Goal: Task Accomplishment & Management: Use online tool/utility

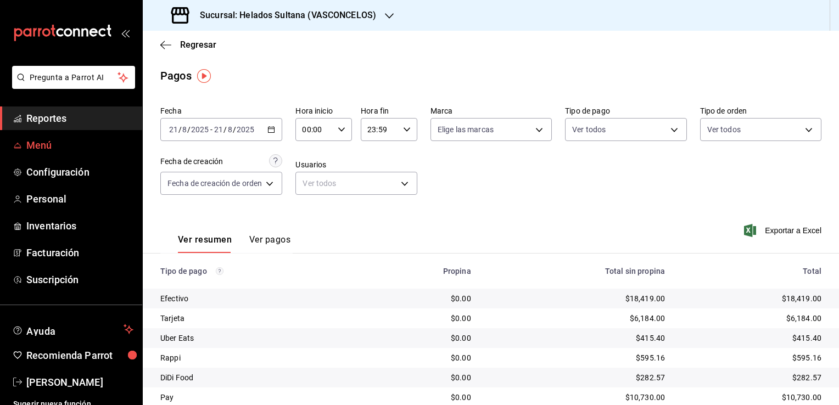
click at [40, 146] on span "Menú" at bounding box center [79, 145] width 107 height 15
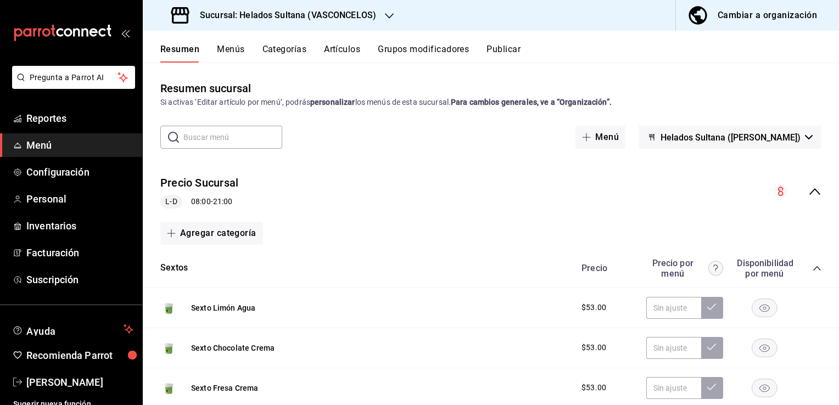
click at [808, 196] on icon "collapse-menu-row" at bounding box center [814, 191] width 13 height 13
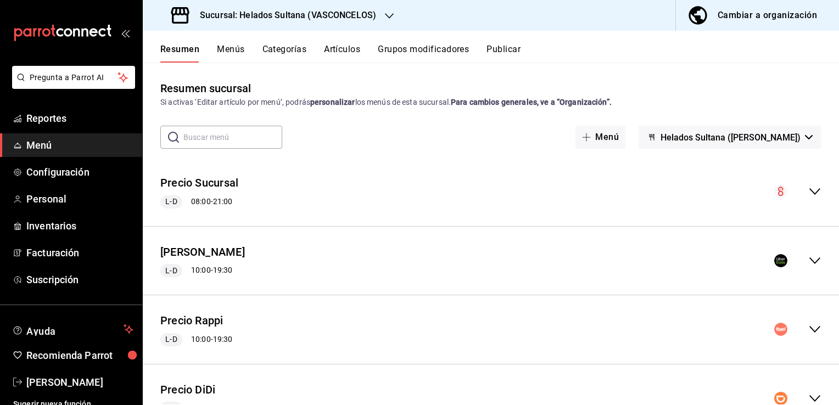
click at [808, 258] on icon "collapse-menu-row" at bounding box center [814, 260] width 13 height 13
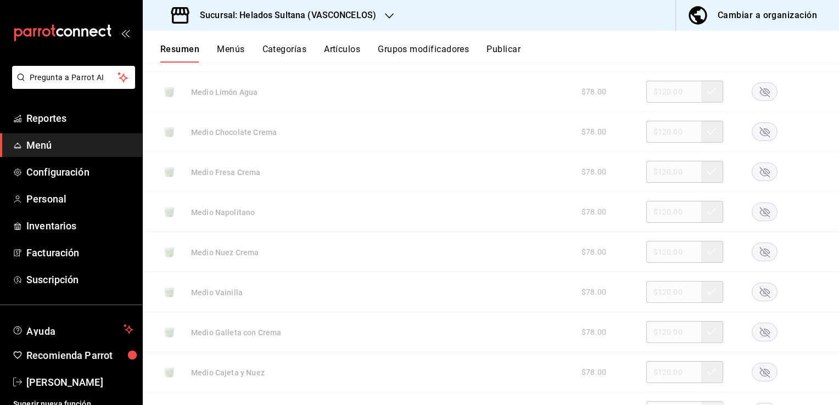
scroll to position [263, 0]
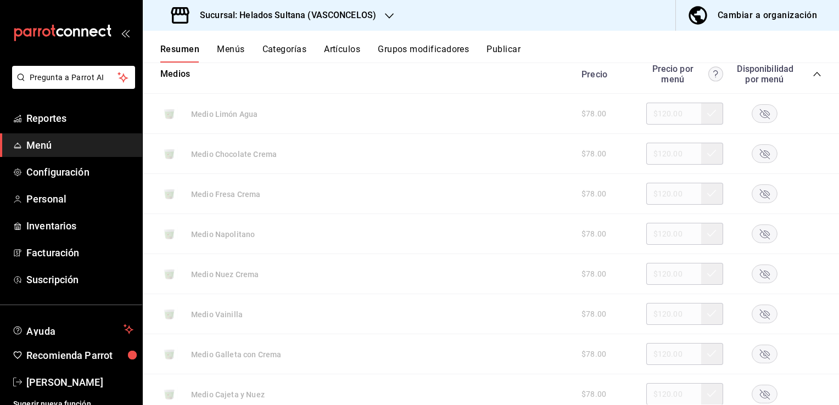
click at [757, 111] on rect "button" at bounding box center [764, 114] width 25 height 18
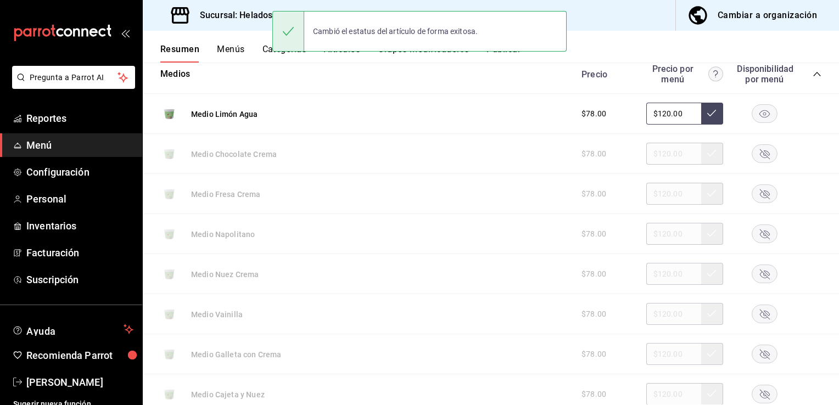
click at [752, 194] on rect "button" at bounding box center [764, 194] width 25 height 18
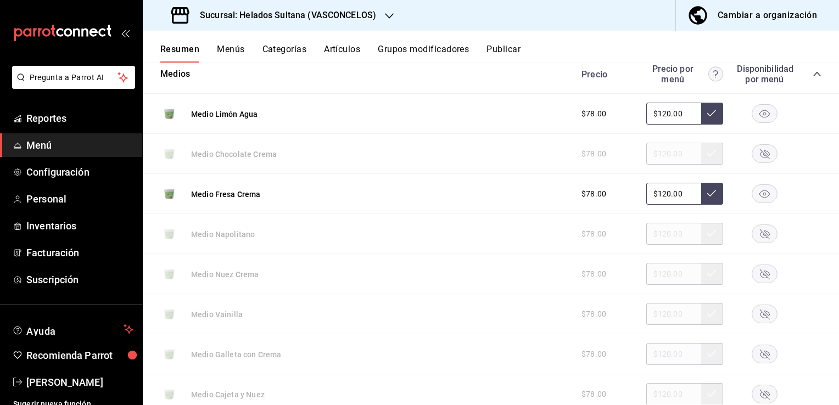
click at [757, 269] on rect "button" at bounding box center [764, 274] width 25 height 18
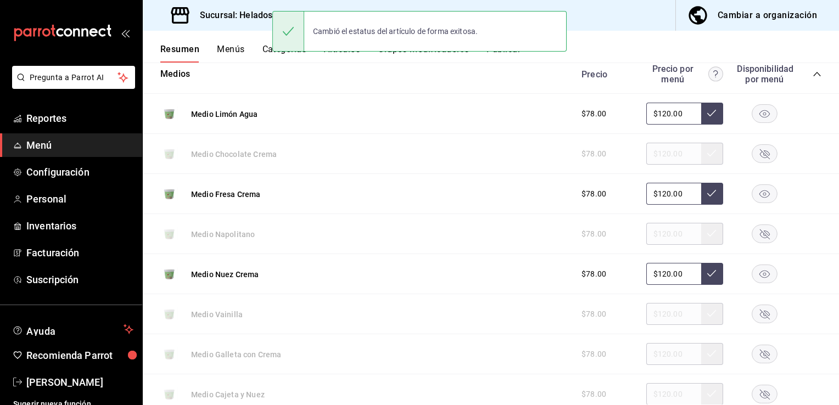
click at [760, 313] on icon "button" at bounding box center [765, 315] width 10 height 10
click at [754, 356] on rect "button" at bounding box center [764, 354] width 25 height 18
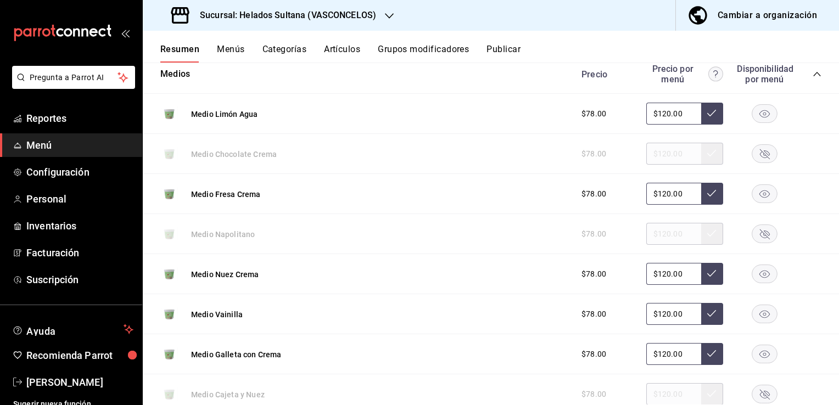
click at [754, 391] on rect "button" at bounding box center [764, 394] width 25 height 18
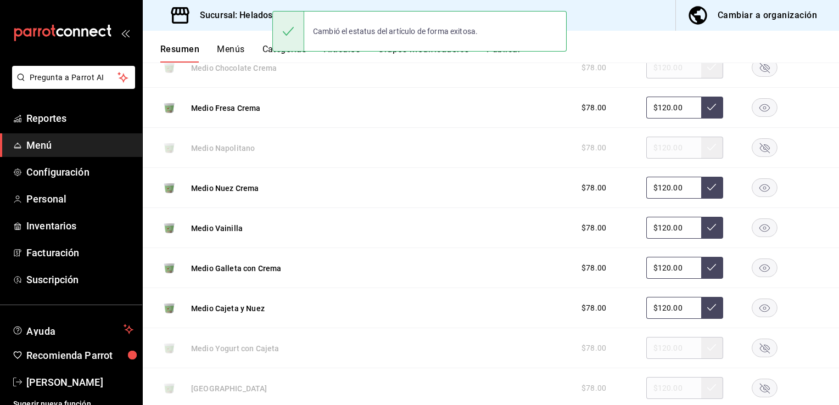
scroll to position [373, 0]
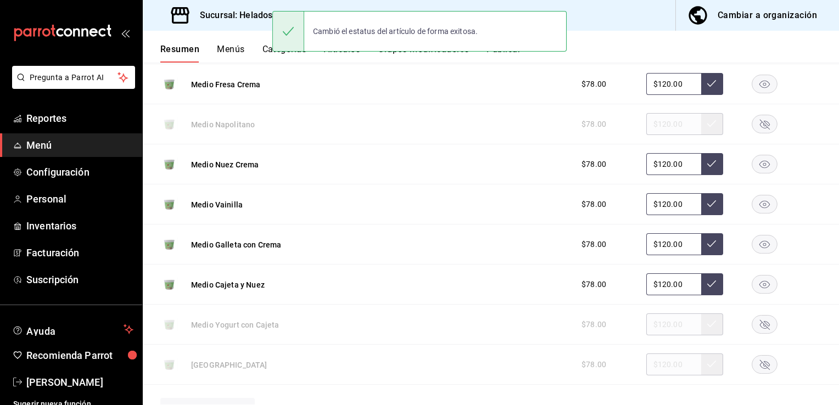
click at [761, 327] on rect "button" at bounding box center [764, 325] width 25 height 18
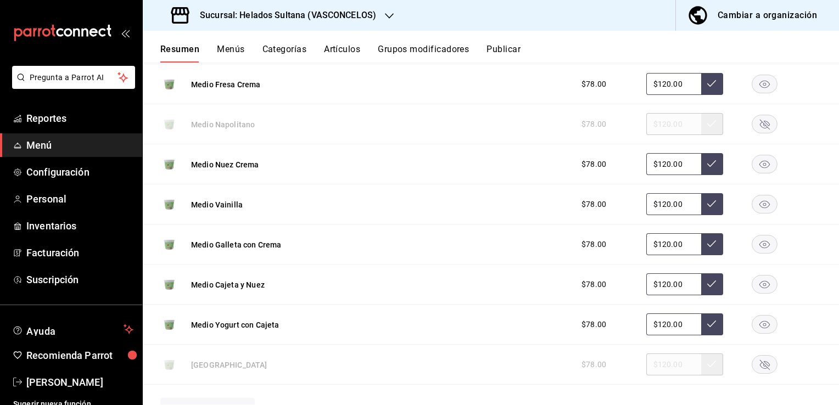
click at [756, 359] on rect "button" at bounding box center [764, 365] width 25 height 18
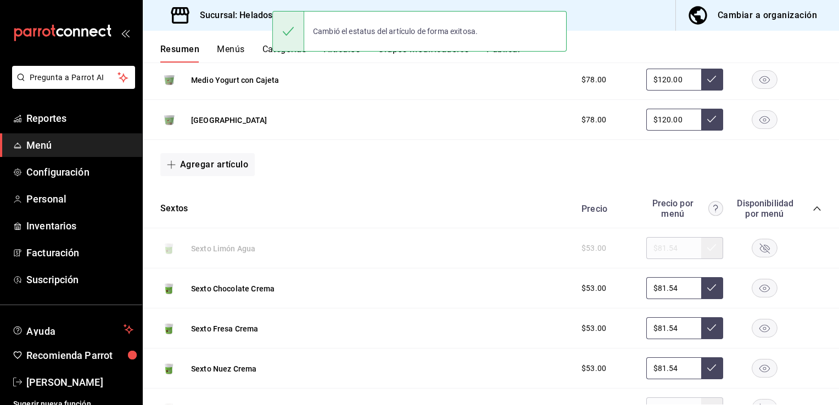
scroll to position [639, 0]
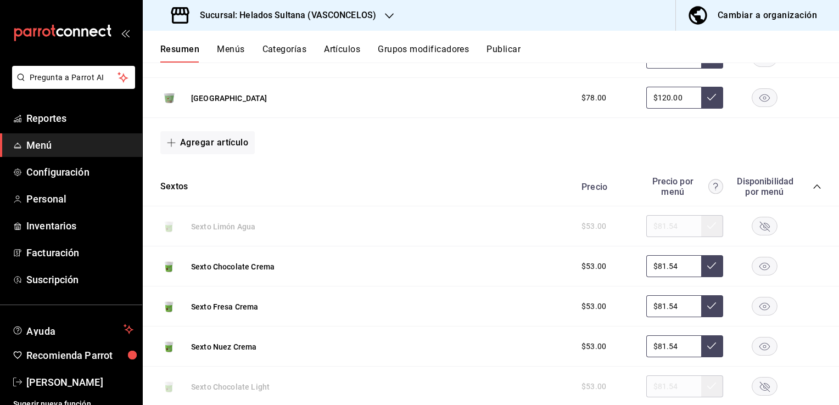
click at [757, 265] on rect "button" at bounding box center [764, 266] width 25 height 18
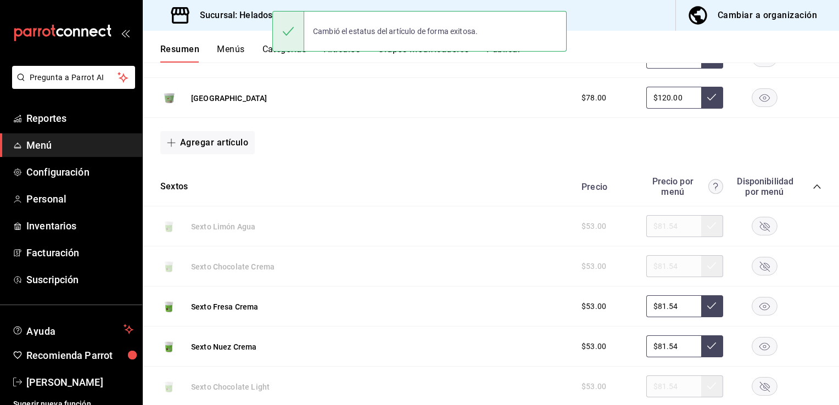
click at [752, 303] on rect "button" at bounding box center [764, 306] width 25 height 18
click at [752, 345] on rect "button" at bounding box center [764, 347] width 25 height 18
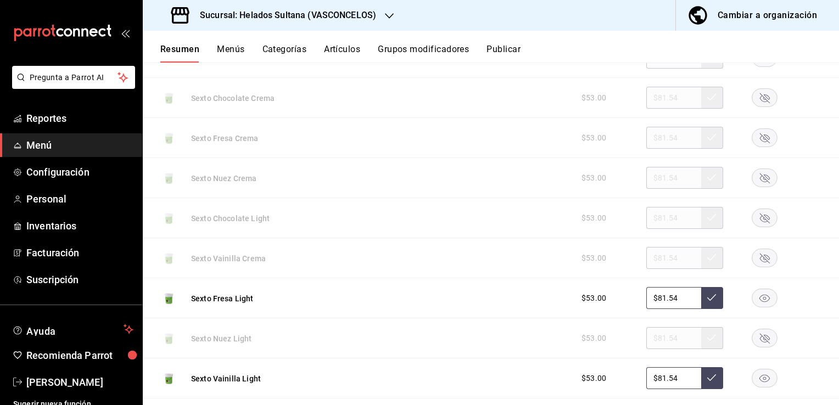
scroll to position [815, 0]
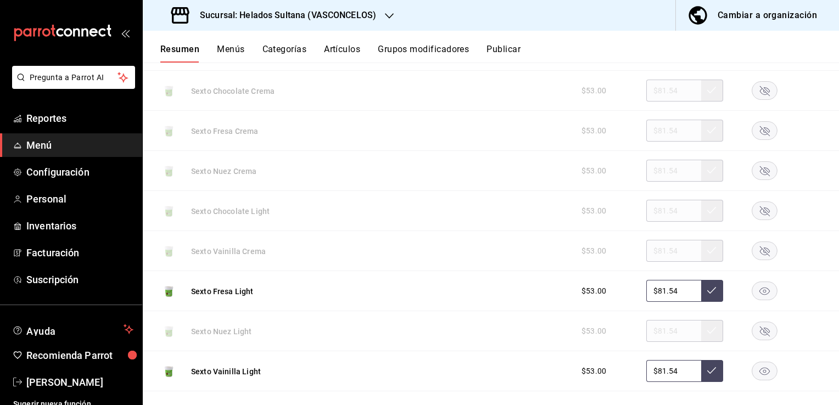
click at [759, 288] on icon "button" at bounding box center [764, 292] width 10 height 8
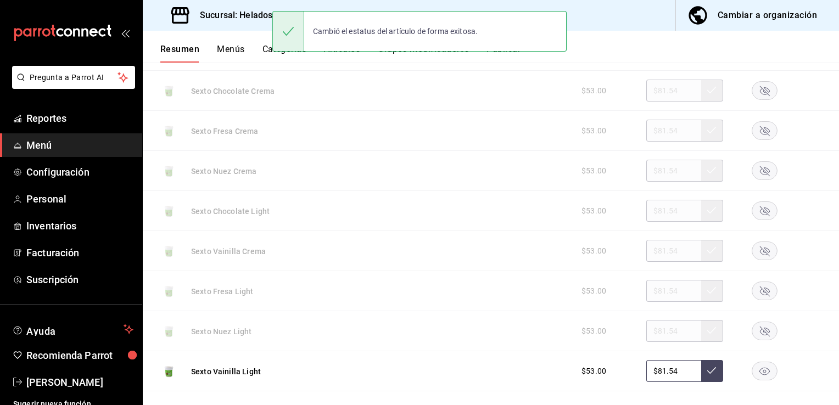
click at [752, 373] on rect "button" at bounding box center [764, 371] width 25 height 18
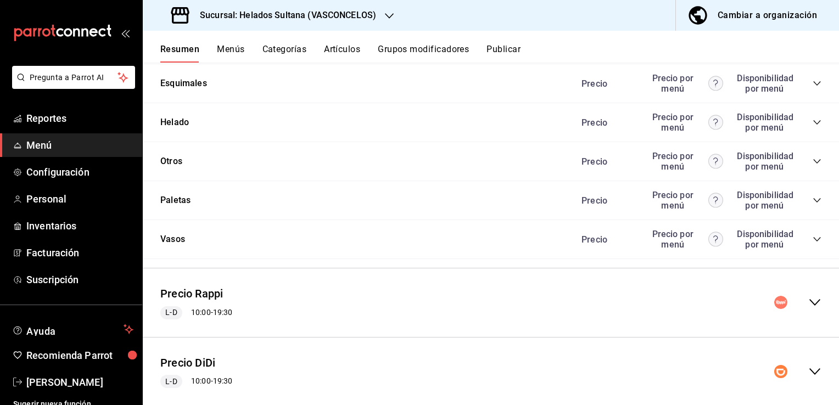
scroll to position [1330, 0]
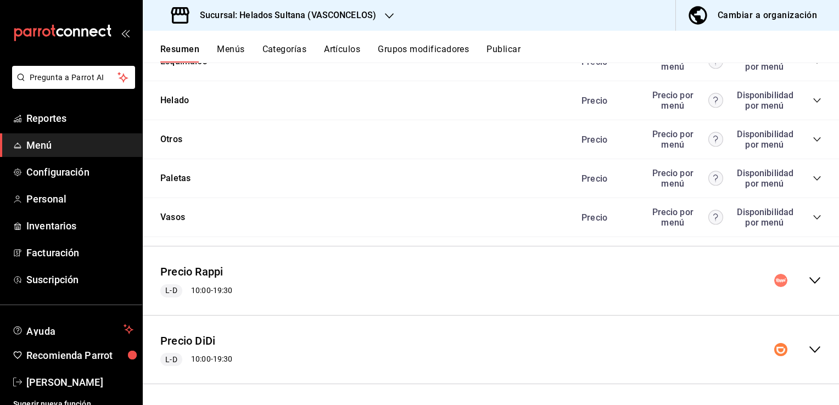
click at [808, 280] on icon "collapse-menu-row" at bounding box center [814, 280] width 13 height 13
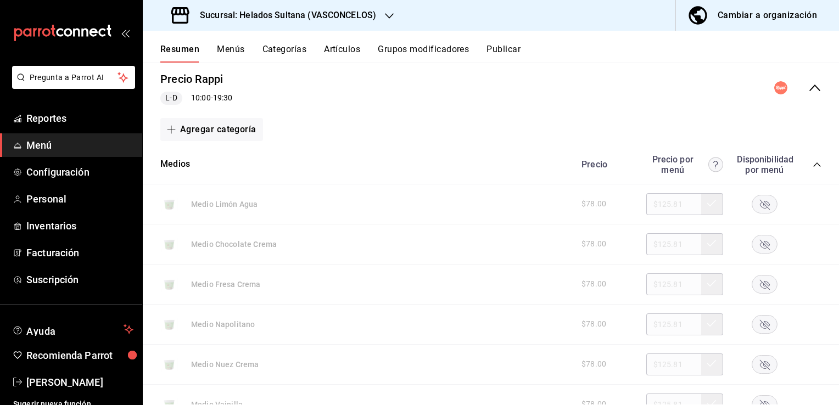
scroll to position [1534, 0]
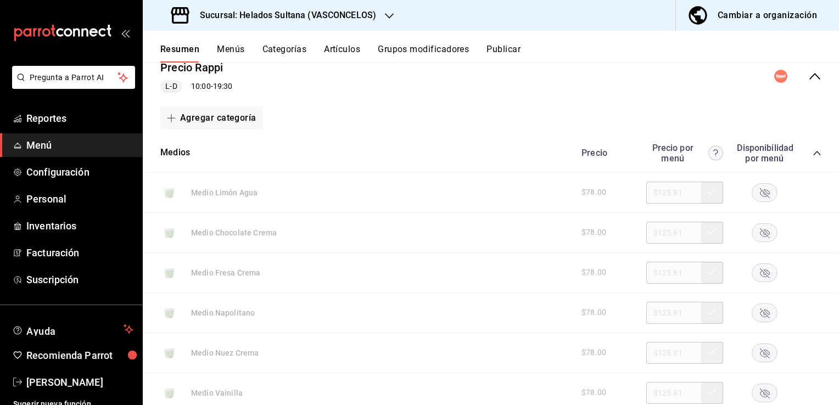
click at [752, 189] on rect "button" at bounding box center [764, 192] width 25 height 18
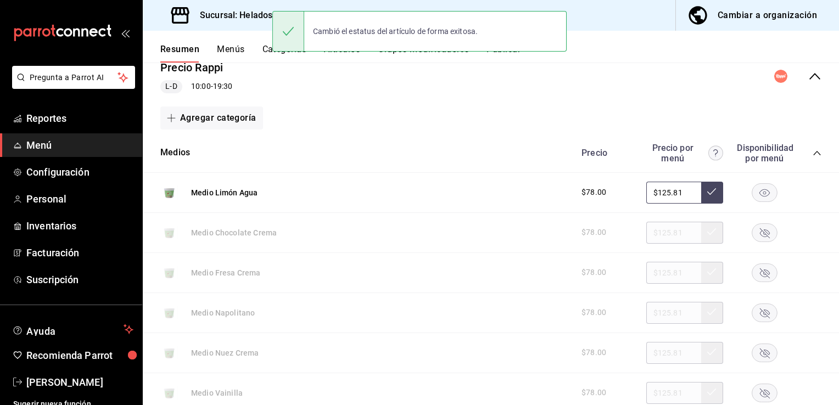
click at [753, 271] on rect "button" at bounding box center [764, 272] width 25 height 18
click at [752, 349] on rect "button" at bounding box center [764, 353] width 25 height 18
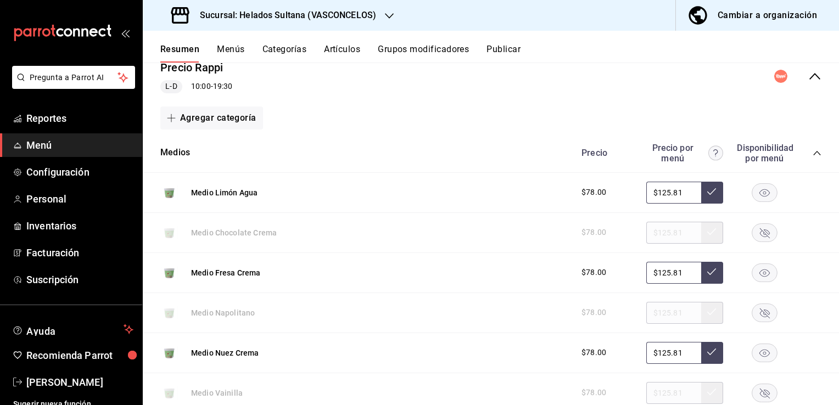
click at [752, 396] on rect "button" at bounding box center [764, 393] width 25 height 18
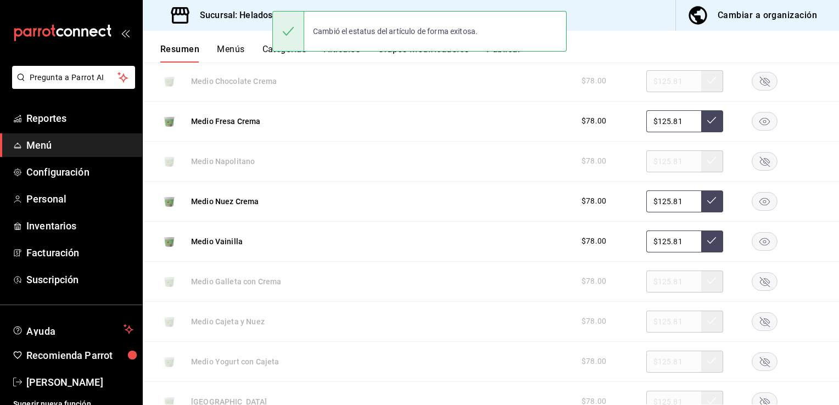
scroll to position [1688, 0]
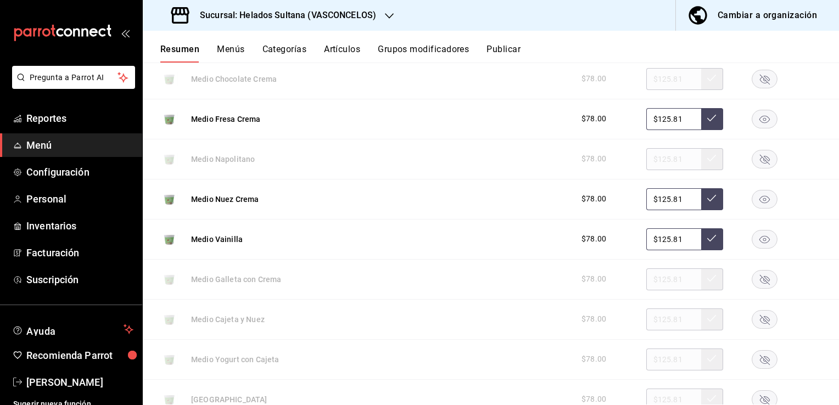
click at [760, 278] on icon "button" at bounding box center [765, 280] width 10 height 10
click at [755, 322] on rect "button" at bounding box center [764, 319] width 25 height 18
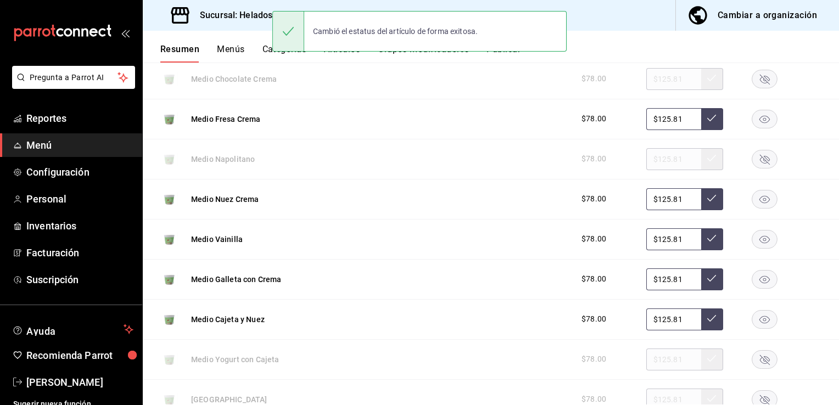
click at [760, 355] on icon "button" at bounding box center [765, 360] width 10 height 10
click at [754, 397] on rect "button" at bounding box center [764, 399] width 25 height 18
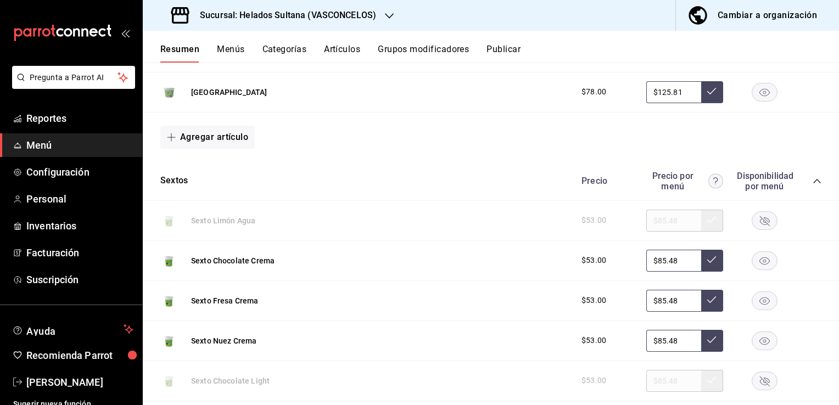
scroll to position [2061, 0]
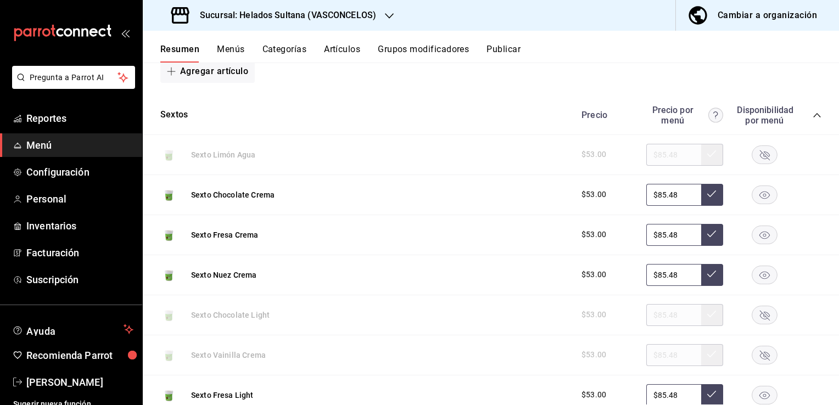
click at [753, 188] on rect "button" at bounding box center [764, 194] width 25 height 18
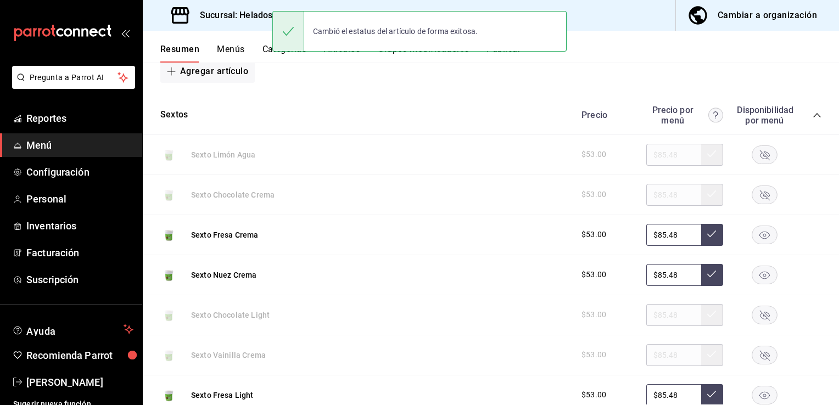
click at [759, 231] on icon "button" at bounding box center [764, 235] width 10 height 8
click at [752, 273] on rect "button" at bounding box center [764, 275] width 25 height 18
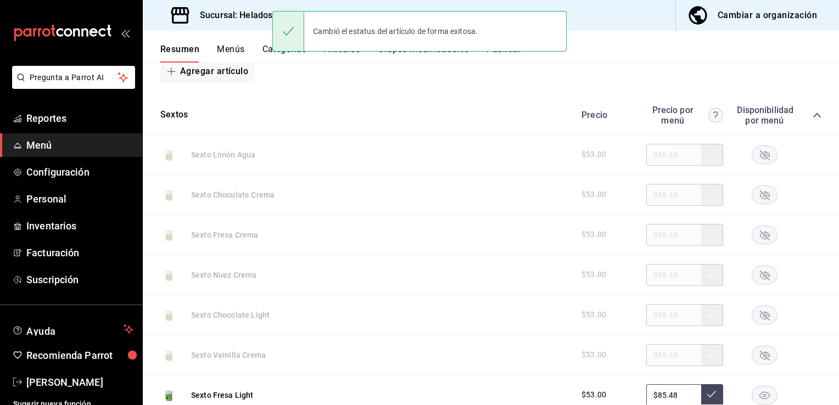
click at [752, 393] on rect "button" at bounding box center [764, 395] width 25 height 18
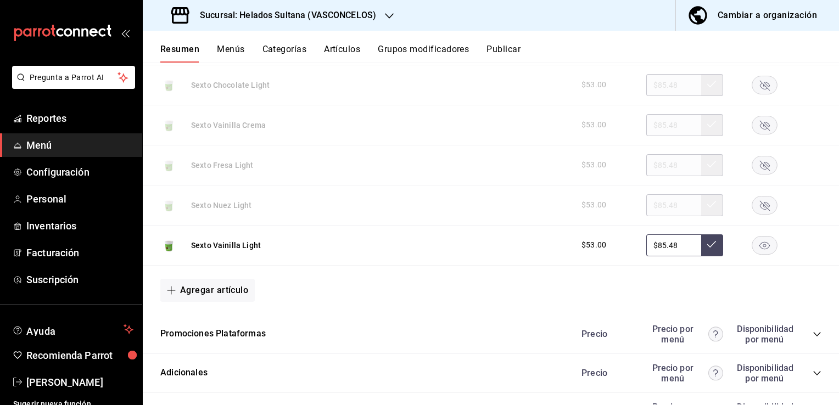
scroll to position [2327, 0]
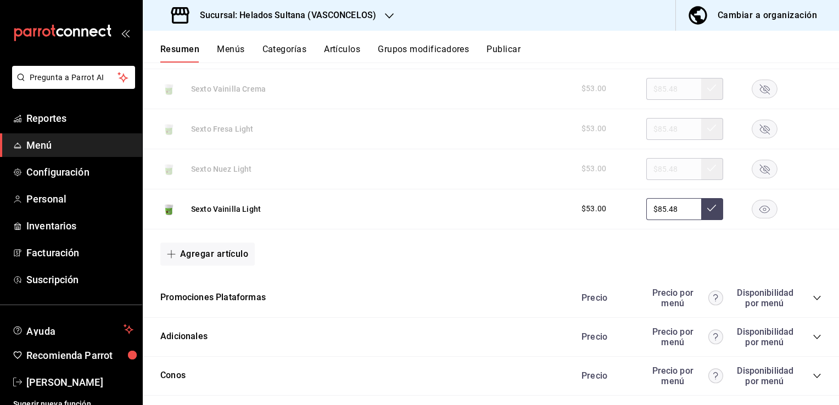
click at [753, 207] on rect "button" at bounding box center [764, 209] width 25 height 18
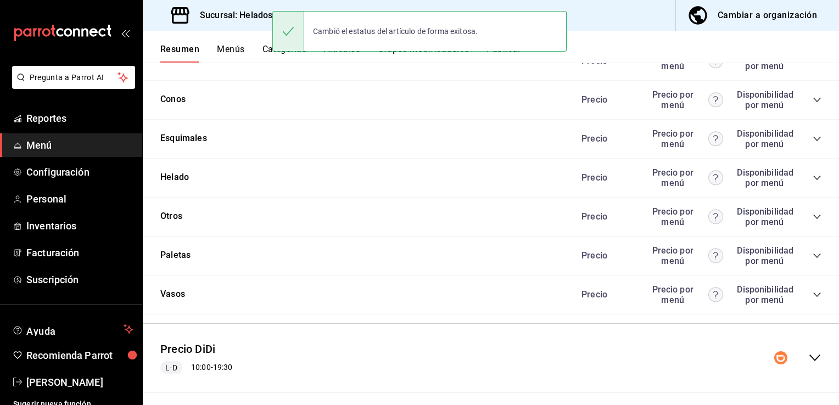
scroll to position [2611, 0]
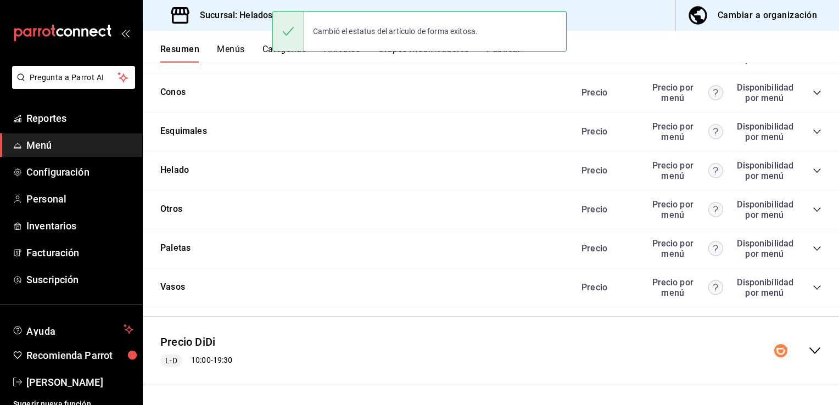
click at [808, 350] on icon "collapse-menu-row" at bounding box center [814, 350] width 13 height 13
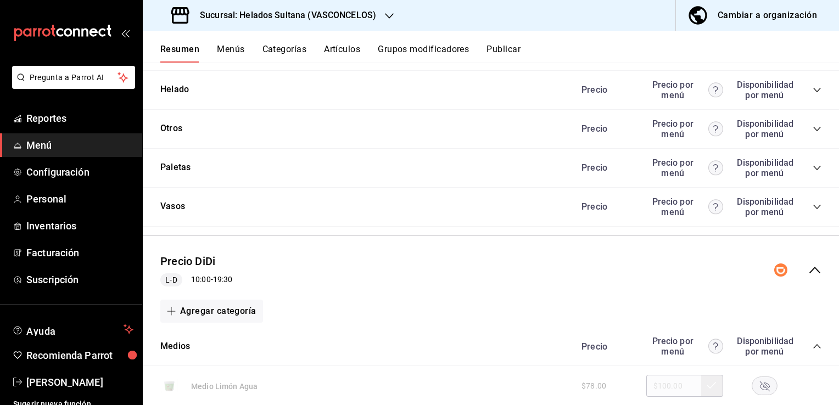
scroll to position [2914, 0]
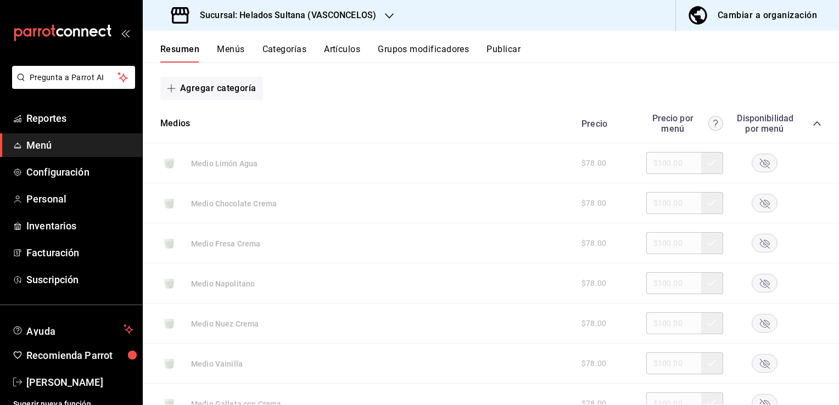
click at [757, 161] on rect "button" at bounding box center [764, 163] width 25 height 18
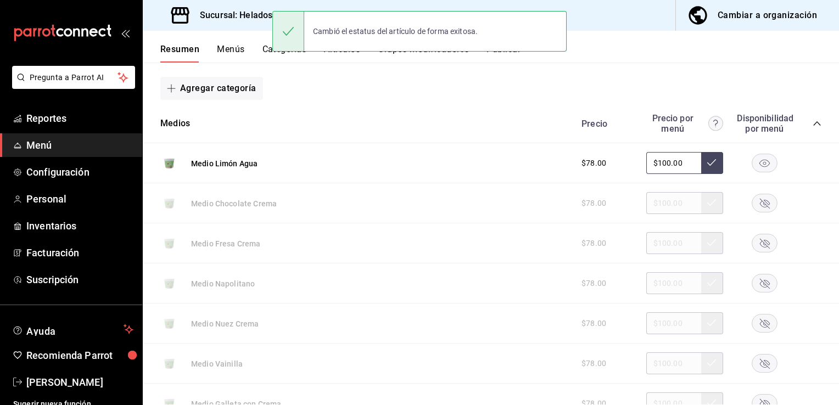
click at [753, 238] on rect "button" at bounding box center [764, 243] width 25 height 18
click at [760, 324] on icon "button" at bounding box center [765, 324] width 10 height 10
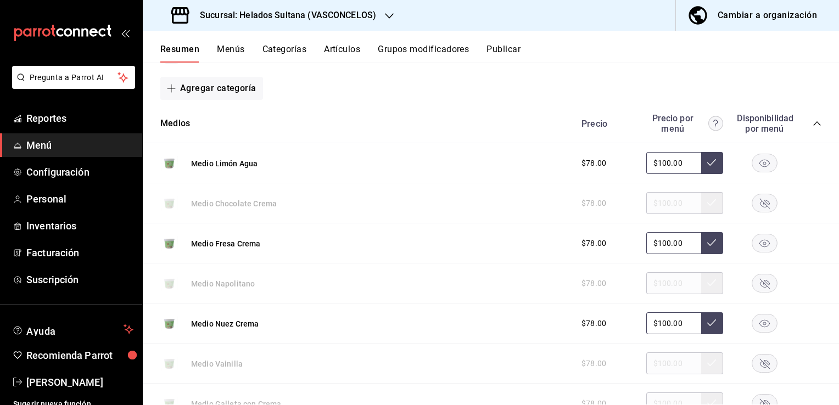
click at [755, 361] on rect "button" at bounding box center [764, 364] width 25 height 18
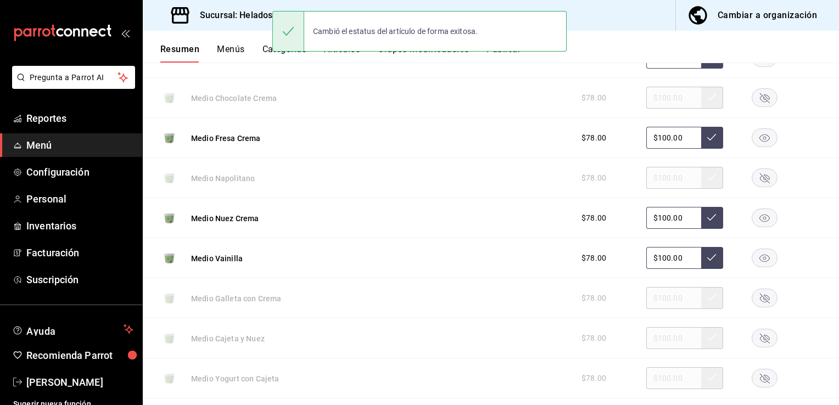
scroll to position [3024, 0]
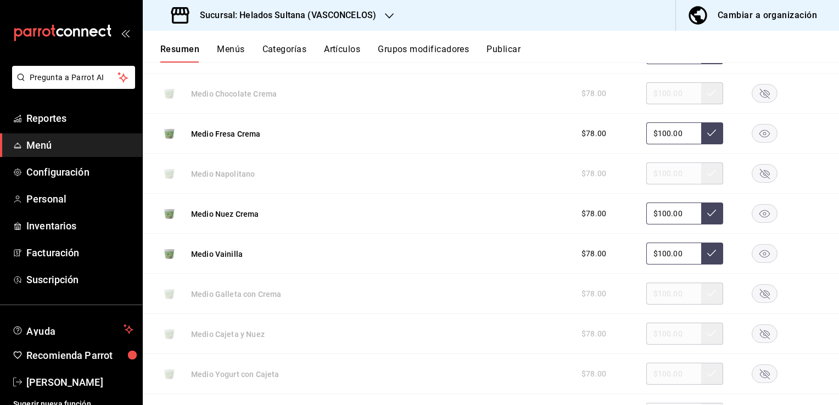
click at [760, 293] on rect "button" at bounding box center [764, 294] width 25 height 18
click at [760, 331] on icon "button" at bounding box center [765, 334] width 10 height 10
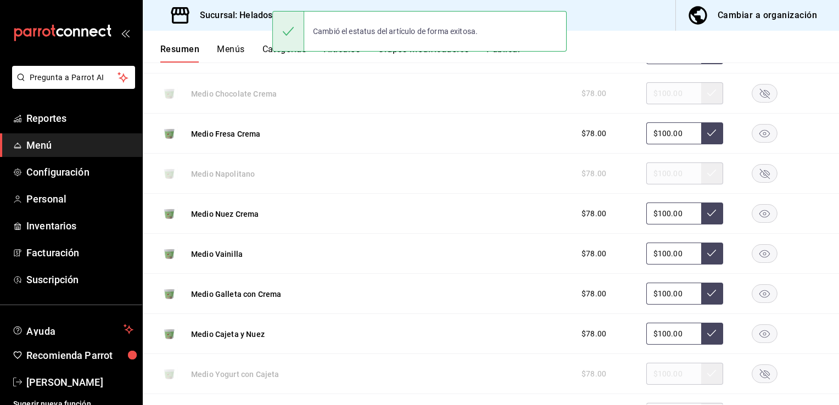
click at [755, 372] on rect "button" at bounding box center [764, 374] width 25 height 18
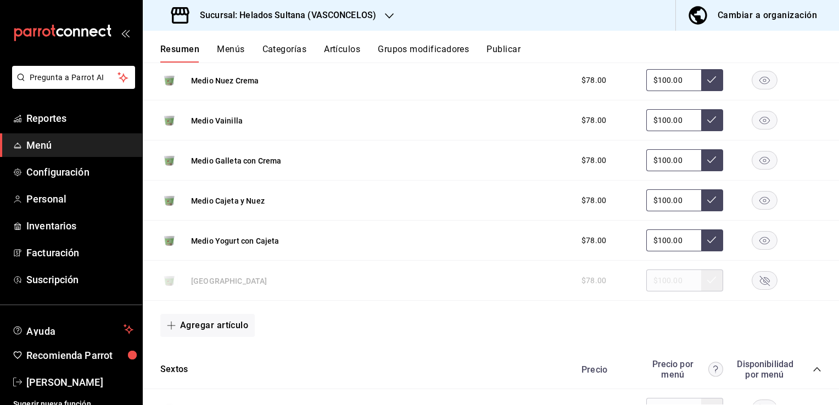
scroll to position [3178, 0]
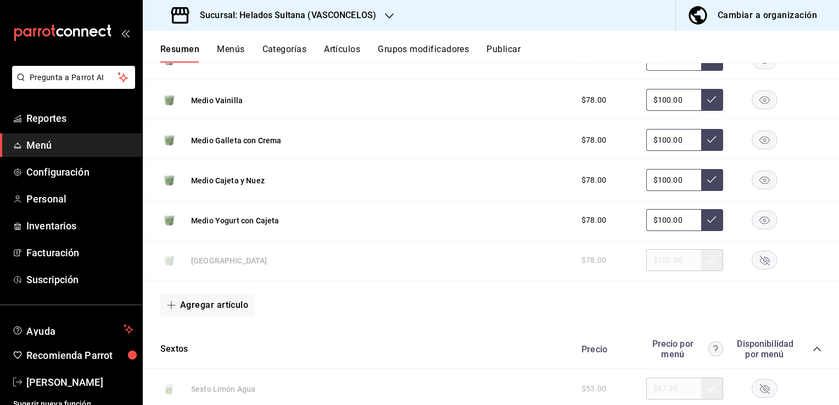
click at [758, 258] on rect "button" at bounding box center [764, 260] width 25 height 18
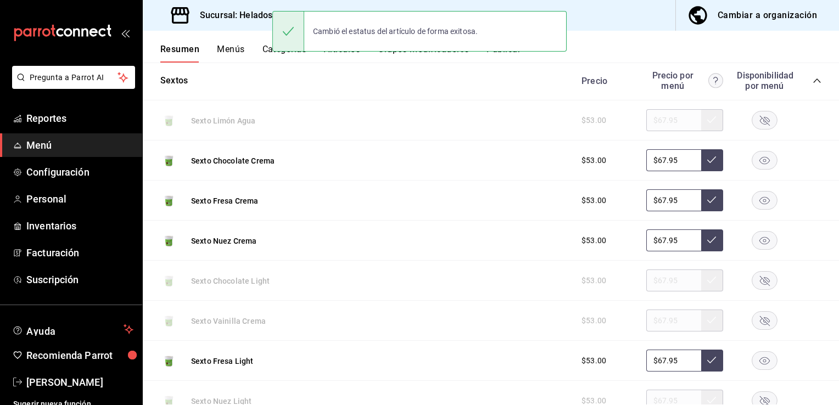
scroll to position [3457, 0]
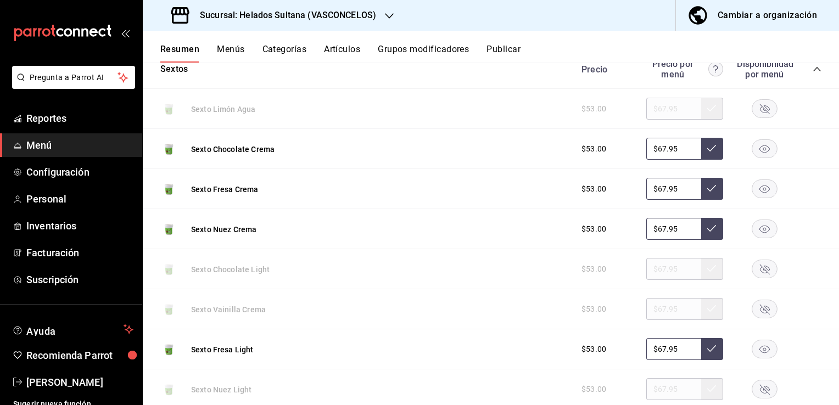
click at [758, 142] on rect "button" at bounding box center [764, 149] width 25 height 18
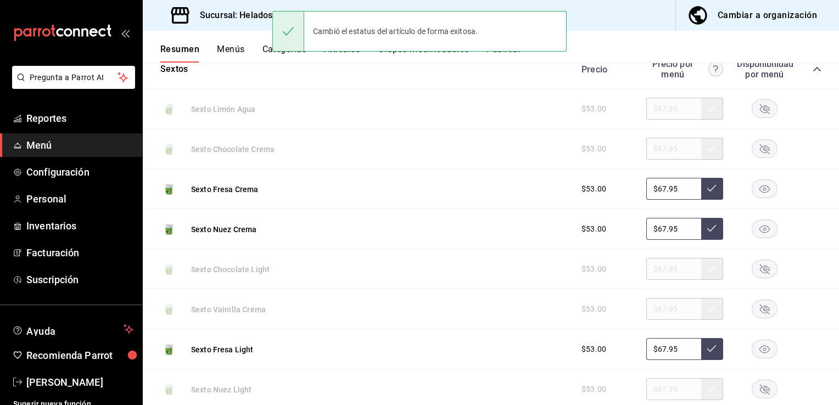
click at [752, 184] on rect "button" at bounding box center [764, 189] width 25 height 18
click at [752, 223] on rect "button" at bounding box center [764, 229] width 25 height 18
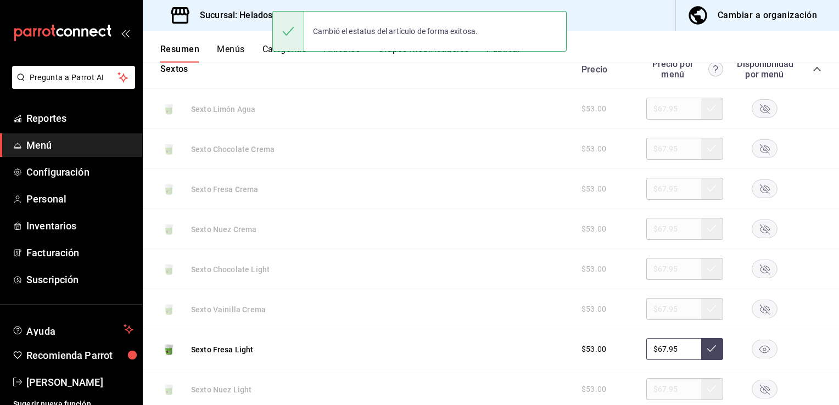
click at [752, 343] on rect "button" at bounding box center [764, 349] width 25 height 18
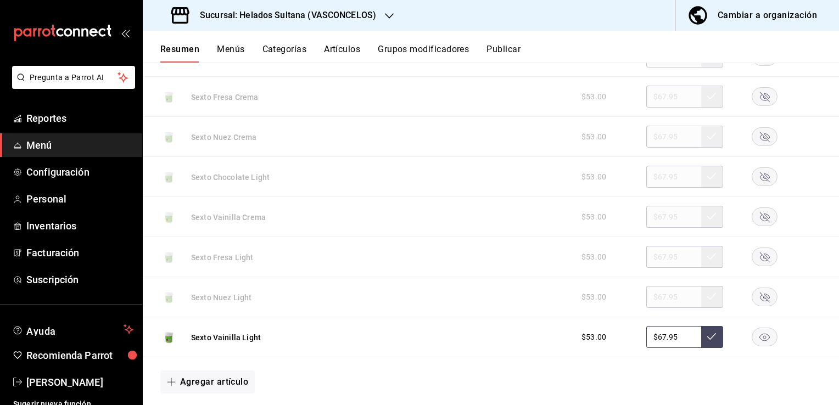
scroll to position [3567, 0]
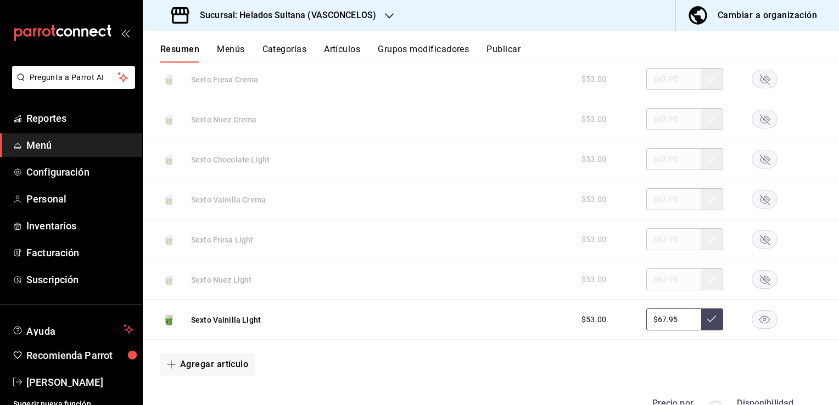
click at [762, 311] on rect "button" at bounding box center [764, 320] width 25 height 18
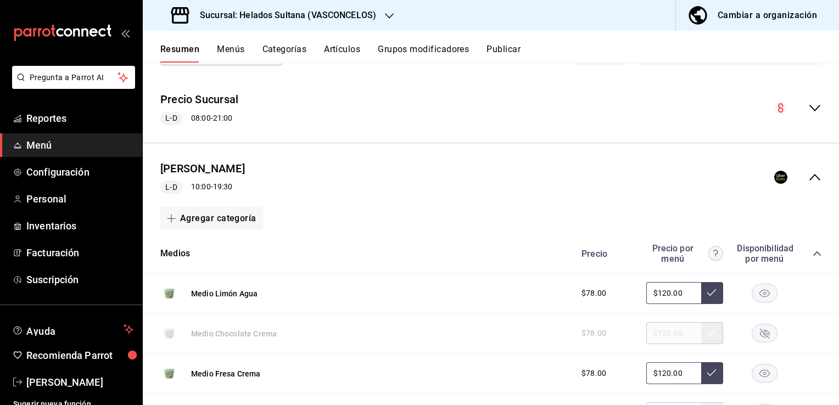
scroll to position [0, 0]
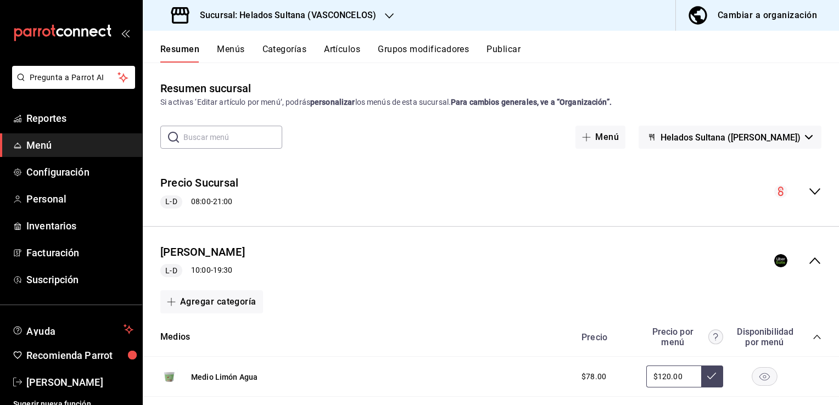
click at [503, 48] on button "Publicar" at bounding box center [503, 53] width 34 height 19
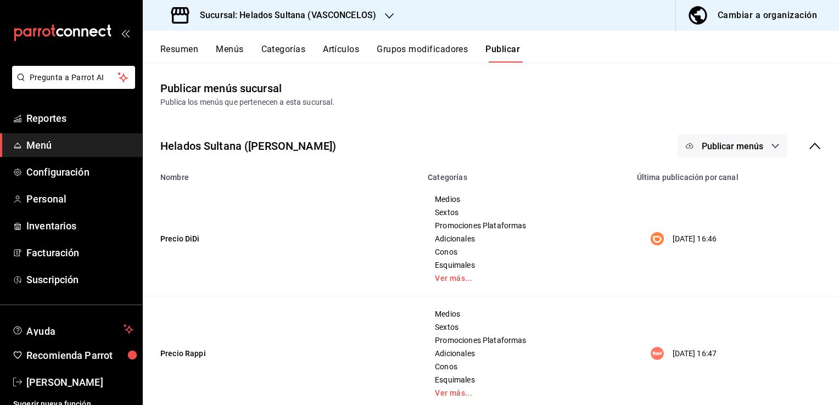
click at [689, 150] on button "Publicar menús" at bounding box center [732, 145] width 110 height 23
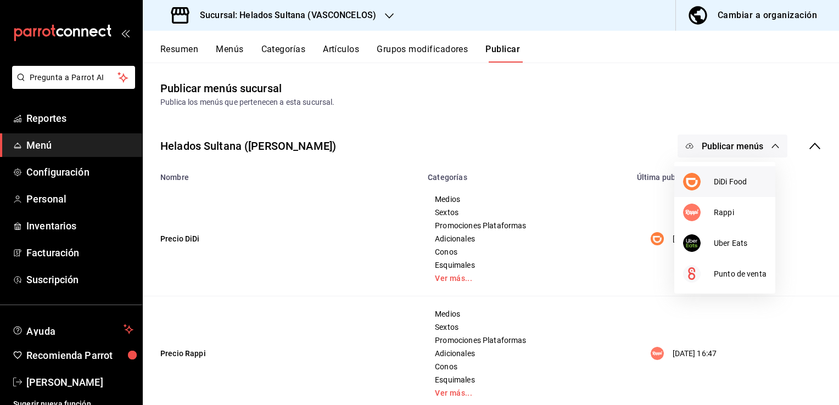
click at [691, 181] on img at bounding box center [692, 182] width 18 height 18
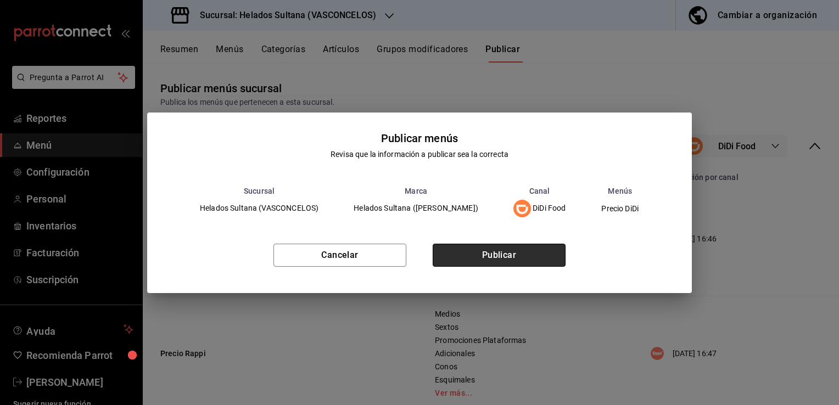
click at [516, 253] on button "Publicar" at bounding box center [498, 255] width 133 height 23
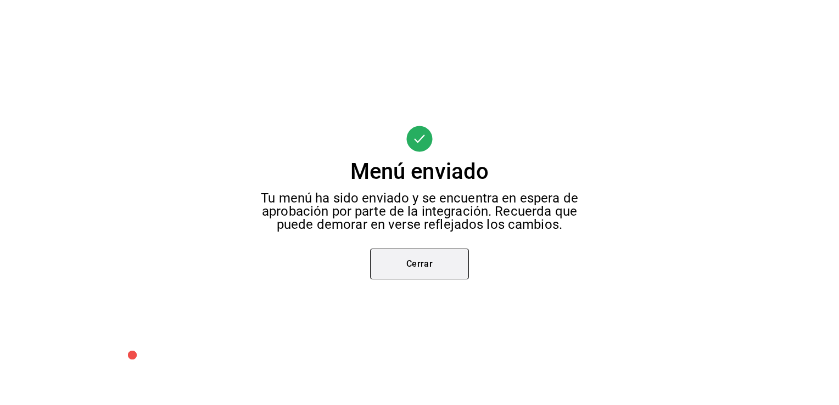
click at [448, 266] on button "Cerrar" at bounding box center [419, 264] width 99 height 31
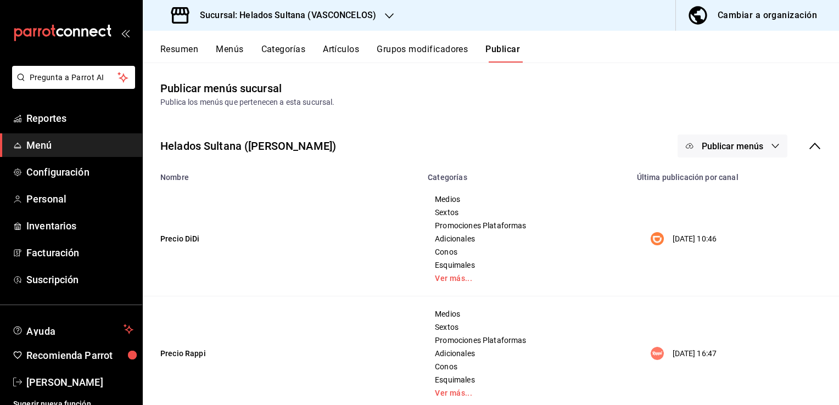
click at [701, 149] on span "Publicar menús" at bounding box center [731, 146] width 61 height 10
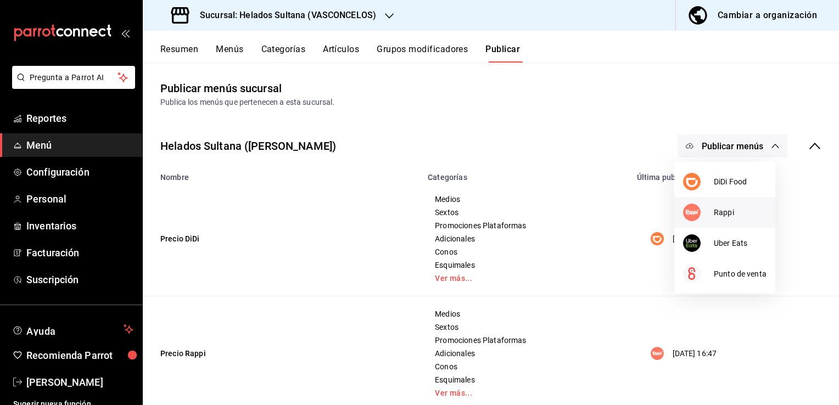
click at [695, 206] on img at bounding box center [692, 213] width 18 height 18
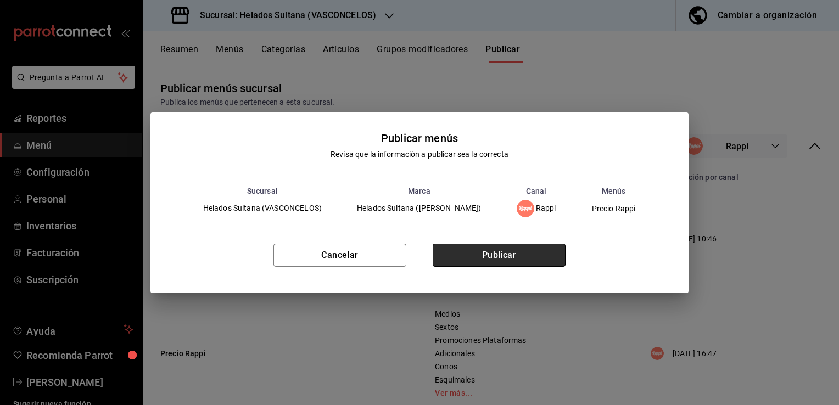
click at [509, 251] on button "Publicar" at bounding box center [498, 255] width 133 height 23
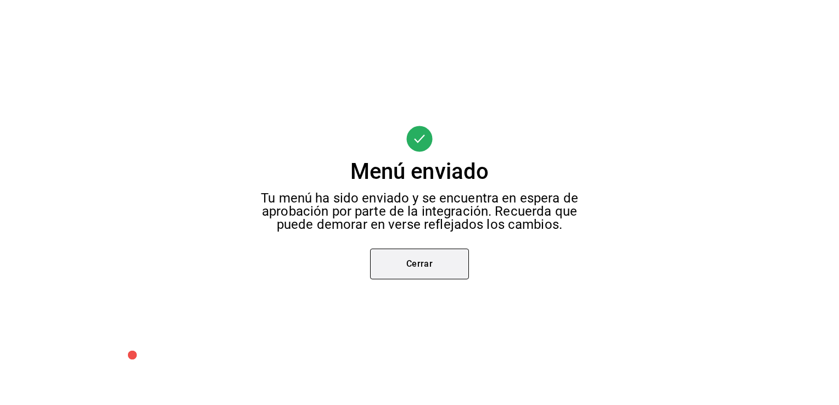
click at [448, 263] on button "Cerrar" at bounding box center [419, 264] width 99 height 31
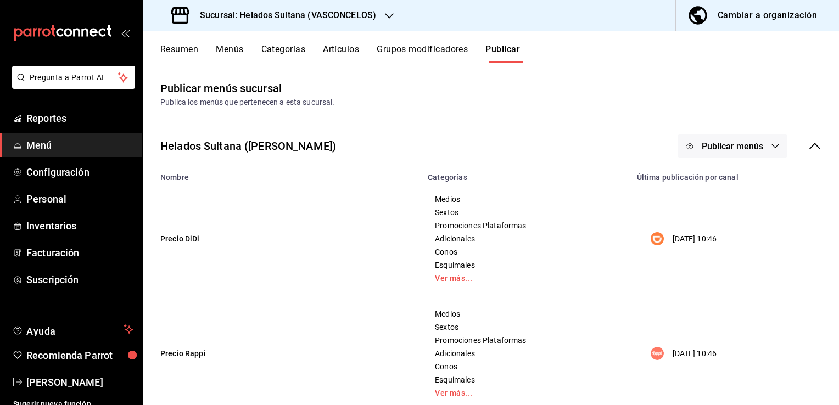
click at [709, 145] on span "Publicar menús" at bounding box center [731, 146] width 61 height 10
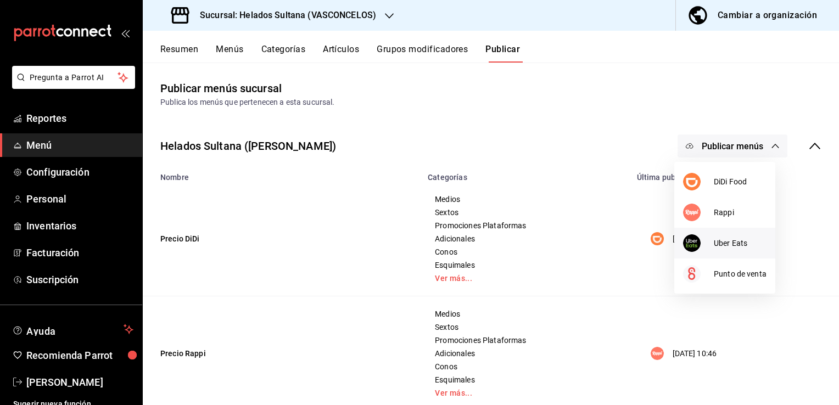
click at [711, 246] on div at bounding box center [698, 243] width 31 height 18
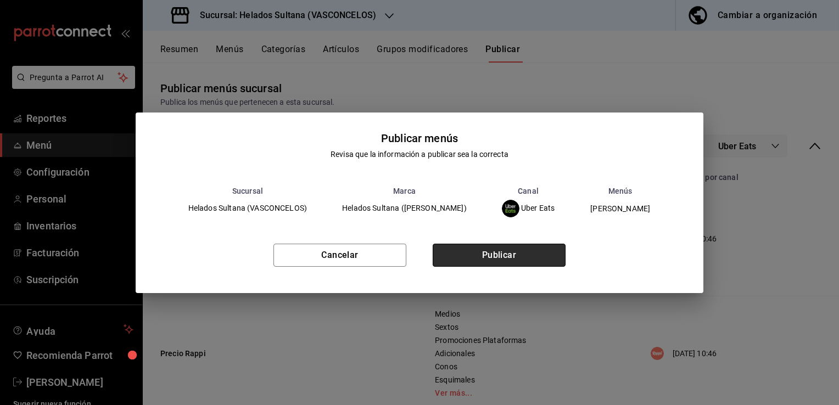
click at [469, 255] on button "Publicar" at bounding box center [498, 255] width 133 height 23
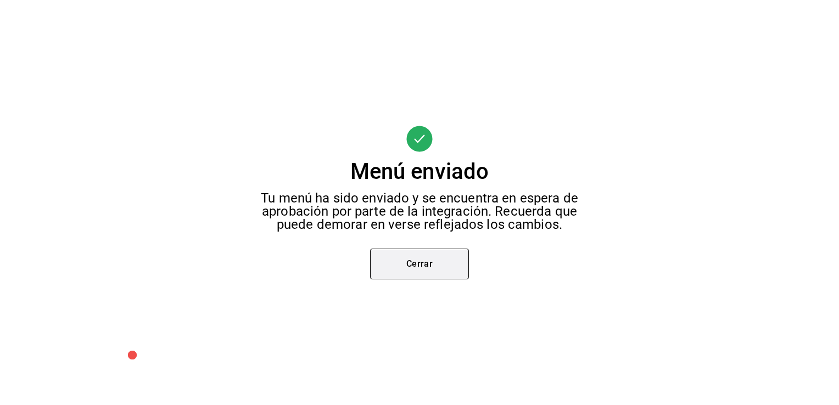
click at [409, 268] on button "Cerrar" at bounding box center [419, 264] width 99 height 31
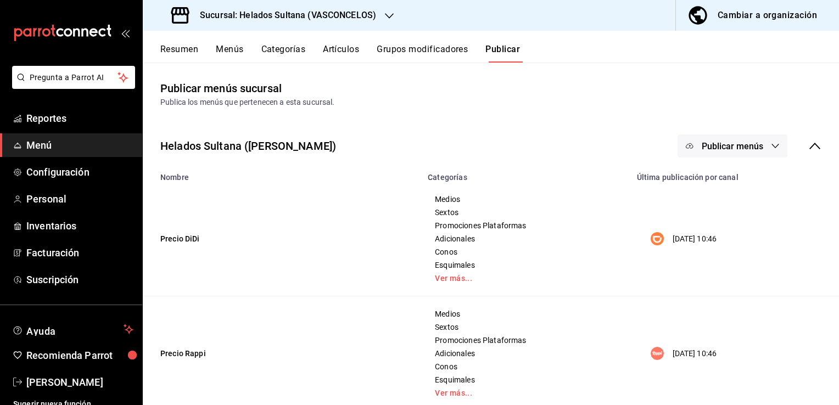
click at [179, 45] on button "Resumen" at bounding box center [179, 53] width 38 height 19
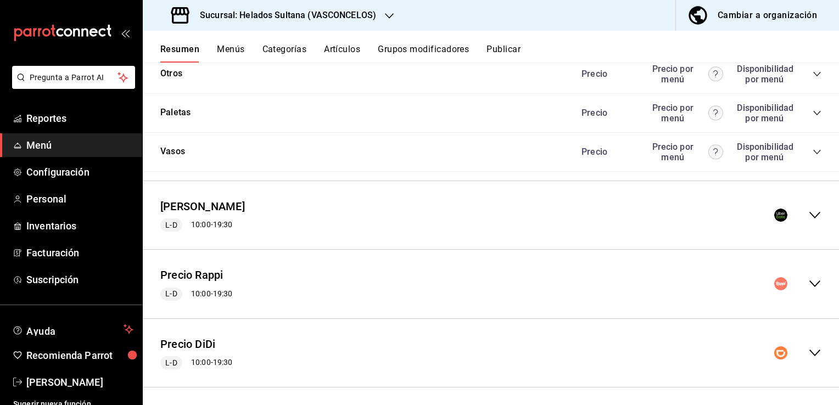
scroll to position [1604, 0]
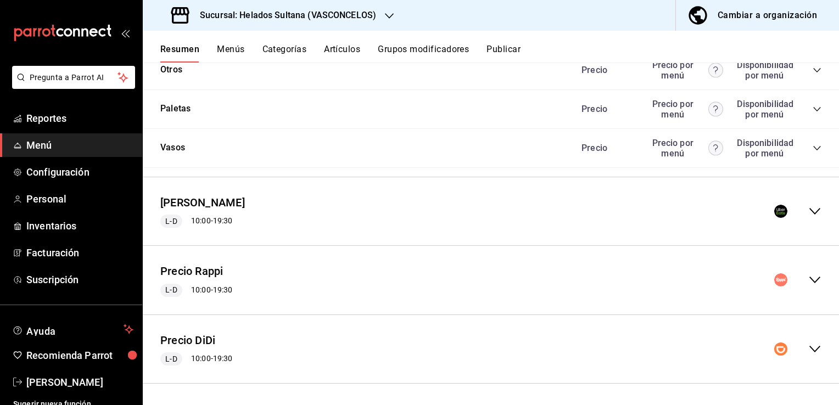
click at [808, 211] on icon "collapse-menu-row" at bounding box center [814, 211] width 13 height 13
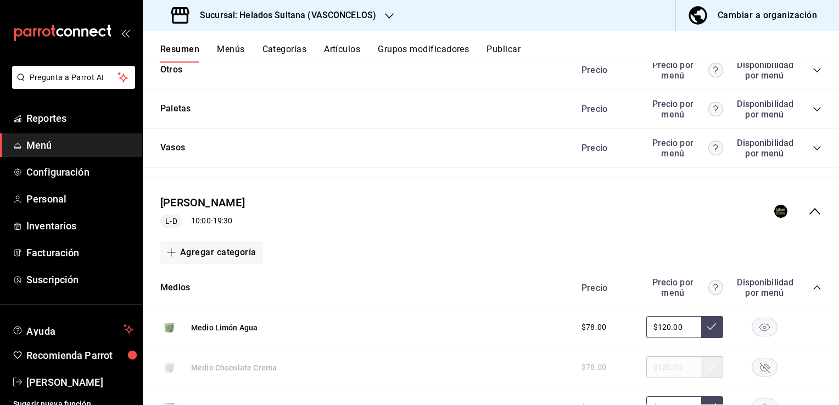
scroll to position [1626, 0]
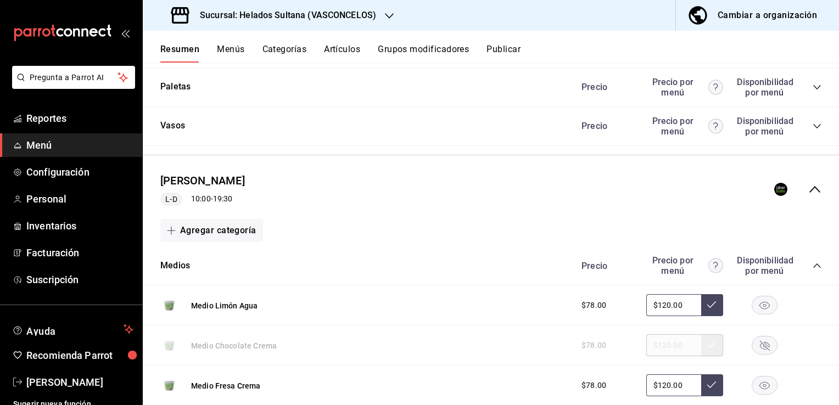
click at [812, 265] on icon "collapse-category-row" at bounding box center [816, 265] width 9 height 9
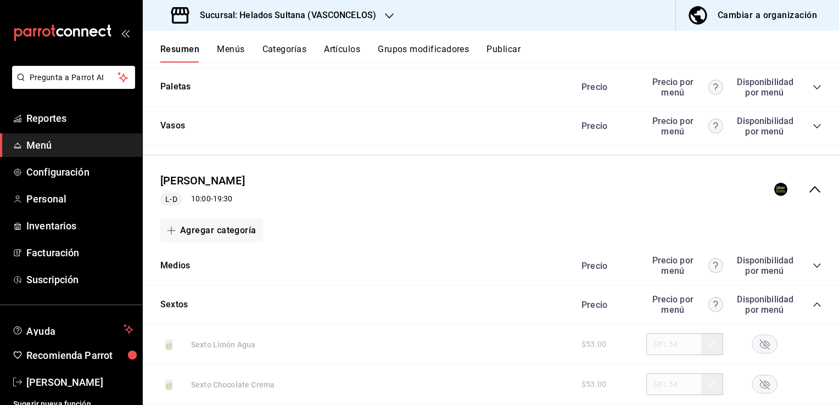
click at [812, 305] on icon "collapse-category-row" at bounding box center [816, 304] width 9 height 9
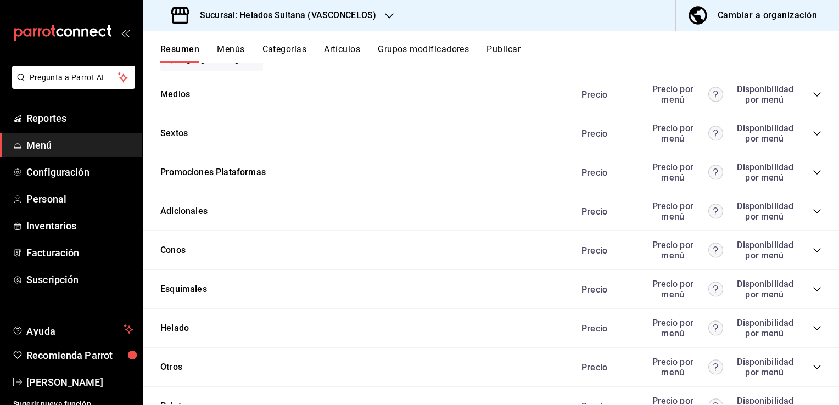
scroll to position [1801, 0]
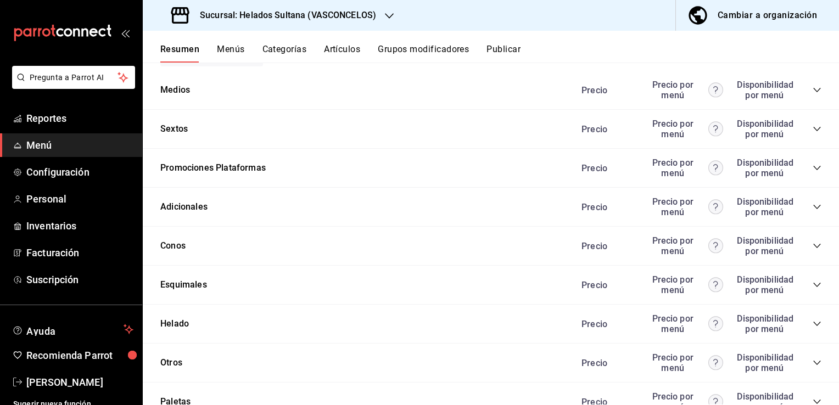
click at [812, 324] on icon "collapse-category-row" at bounding box center [816, 323] width 9 height 9
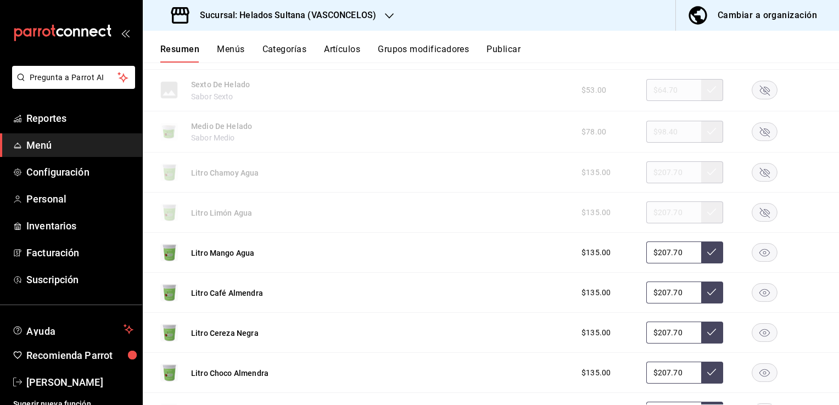
scroll to position [2090, 0]
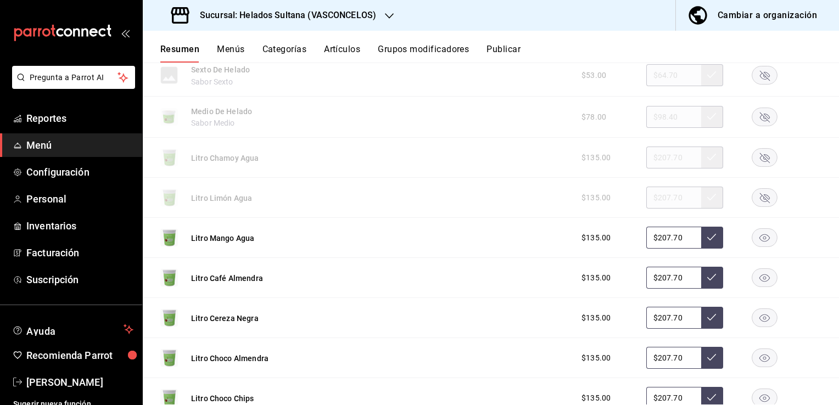
click at [760, 161] on rect "button" at bounding box center [764, 158] width 25 height 18
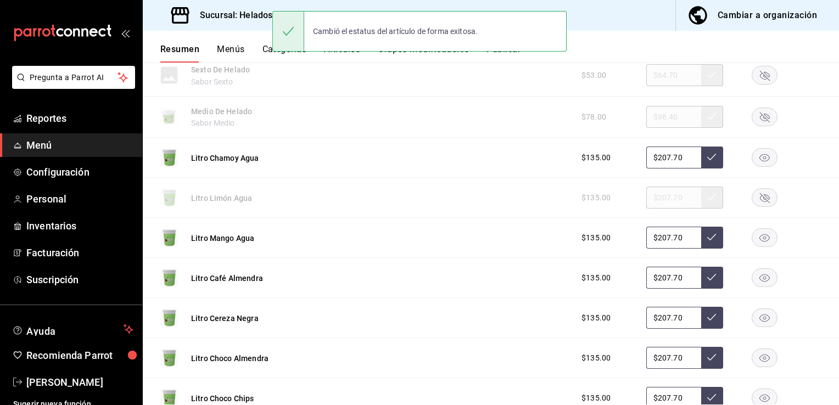
click at [759, 197] on rect "button" at bounding box center [764, 198] width 25 height 18
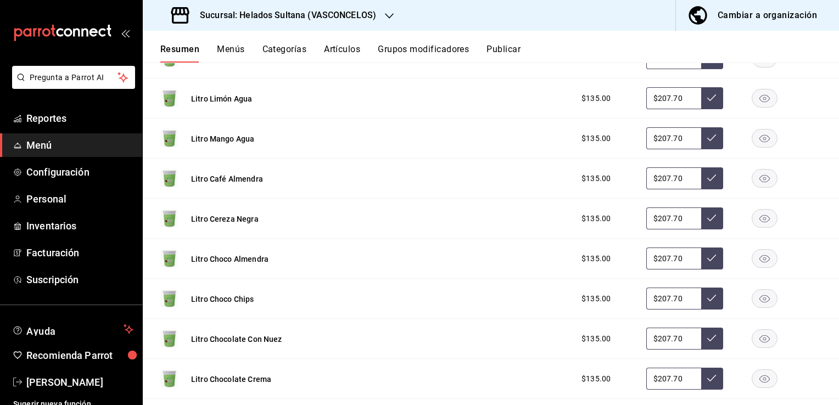
scroll to position [2200, 0]
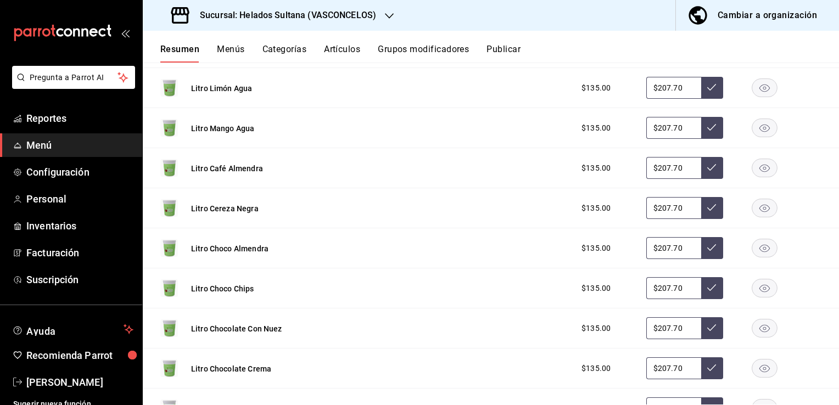
click at [759, 289] on icon "button" at bounding box center [764, 289] width 10 height 8
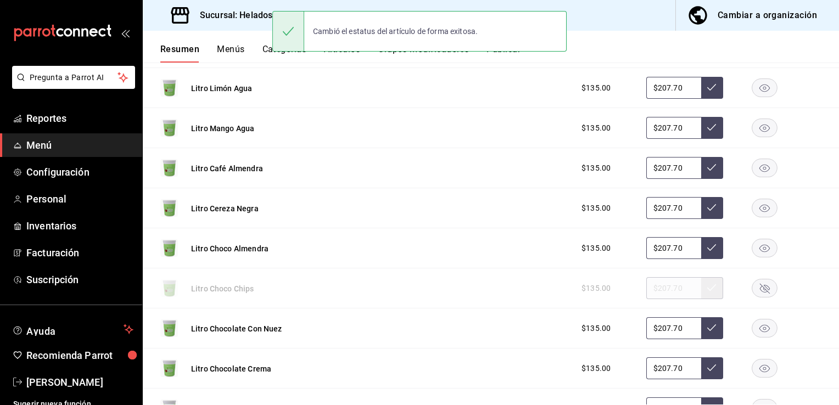
click at [762, 334] on rect "button" at bounding box center [764, 328] width 25 height 18
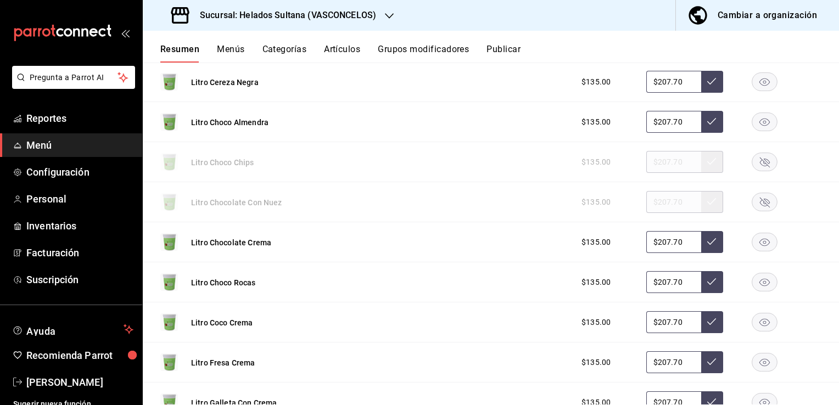
scroll to position [2331, 0]
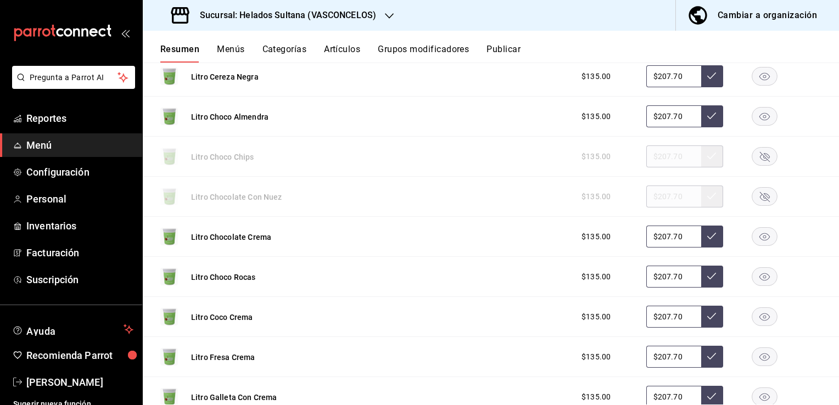
click at [759, 279] on icon "button" at bounding box center [764, 277] width 10 height 8
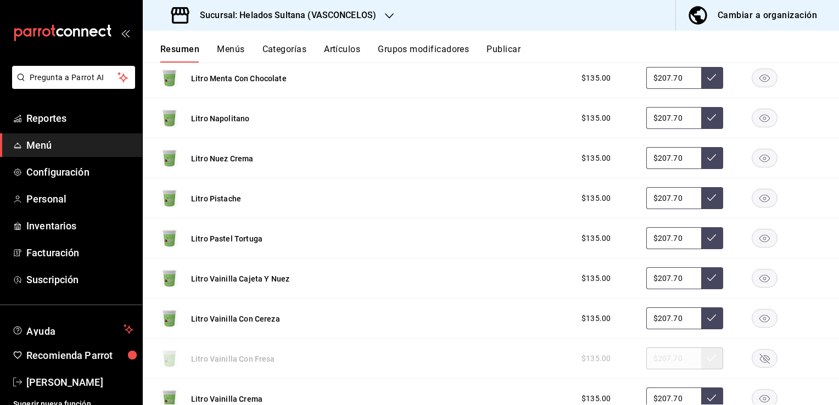
scroll to position [2770, 0]
click at [763, 351] on rect "button" at bounding box center [764, 359] width 25 height 18
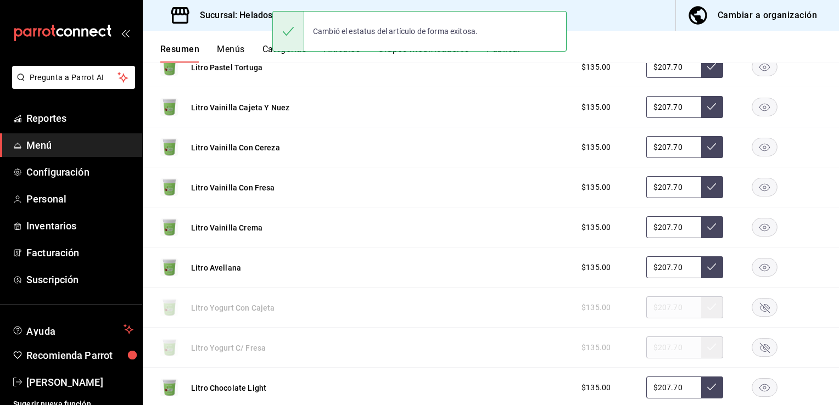
scroll to position [2946, 0]
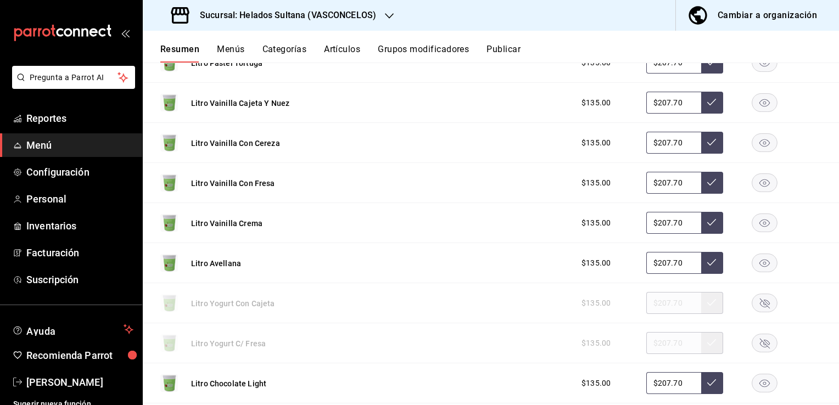
click at [752, 302] on rect "button" at bounding box center [764, 303] width 25 height 18
click at [753, 339] on rect "button" at bounding box center [764, 343] width 25 height 18
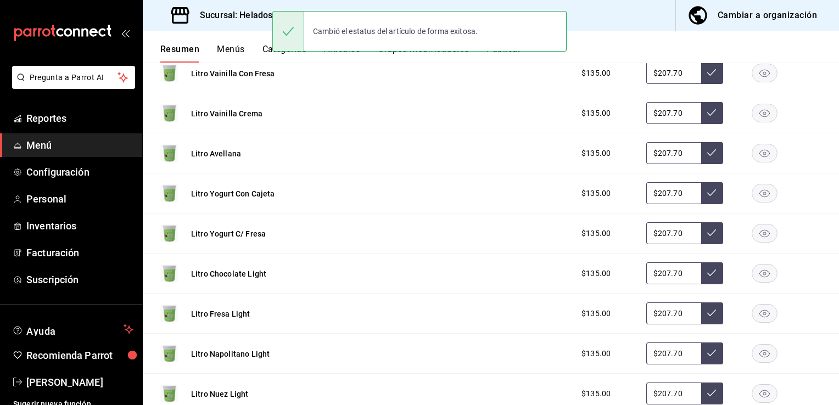
scroll to position [3078, 0]
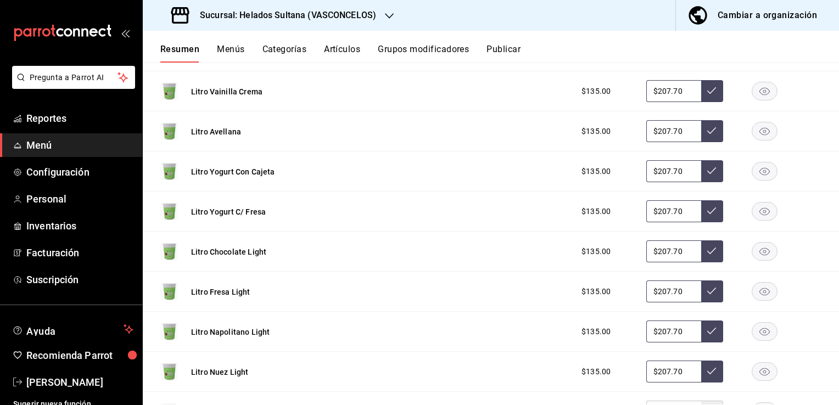
click at [759, 248] on icon "button" at bounding box center [764, 252] width 10 height 8
click at [753, 328] on rect "button" at bounding box center [764, 332] width 25 height 18
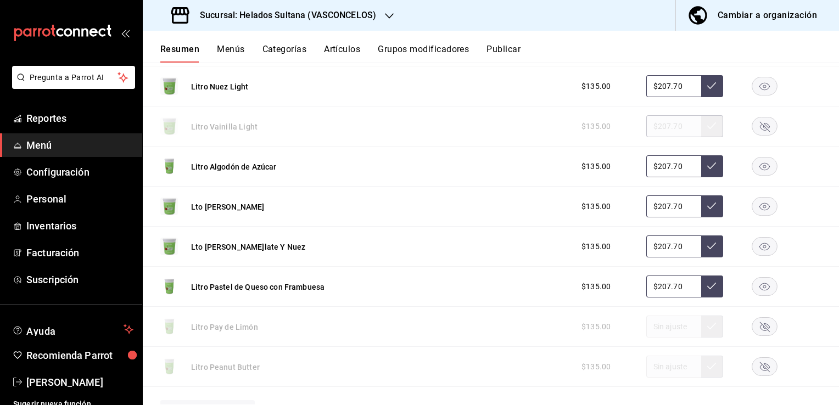
scroll to position [3363, 0]
click at [756, 359] on rect "button" at bounding box center [764, 367] width 25 height 18
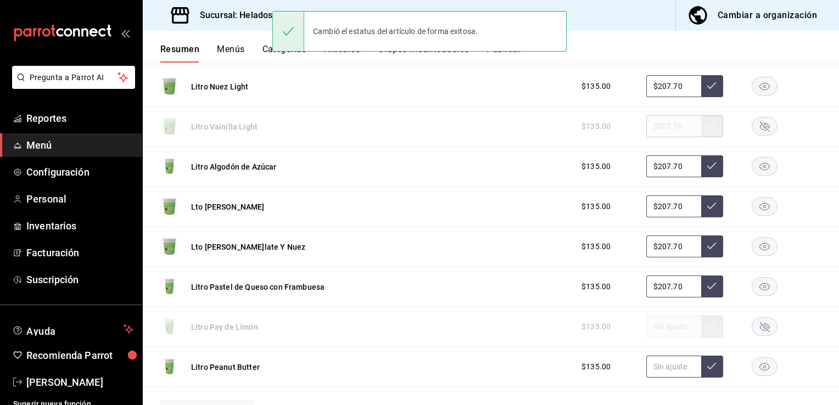
click at [670, 359] on input "text" at bounding box center [673, 367] width 55 height 22
type input "$207.70"
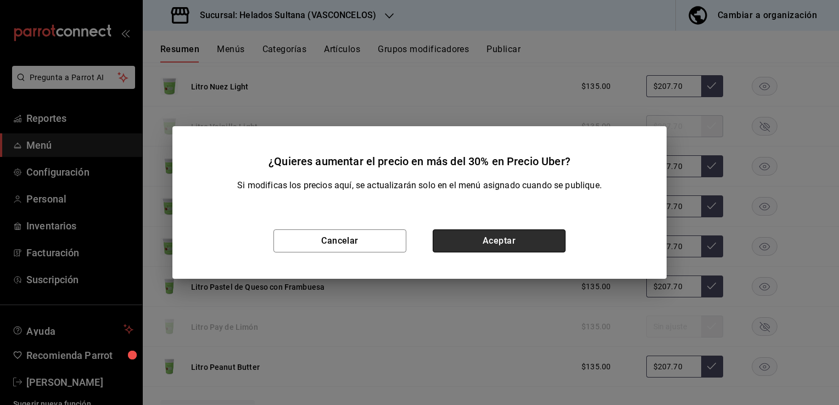
click at [532, 244] on button "Aceptar" at bounding box center [498, 240] width 133 height 23
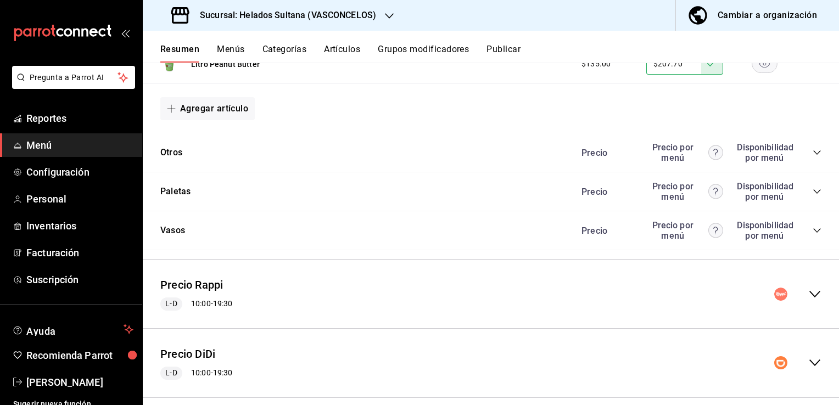
scroll to position [3677, 0]
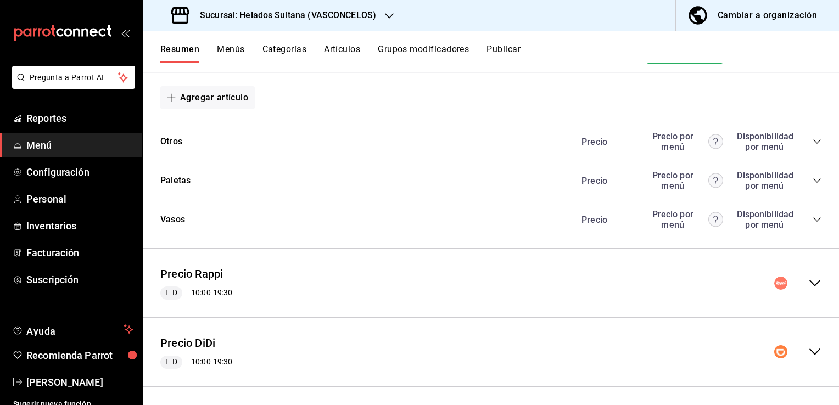
click at [809, 281] on icon "collapse-menu-row" at bounding box center [814, 283] width 11 height 7
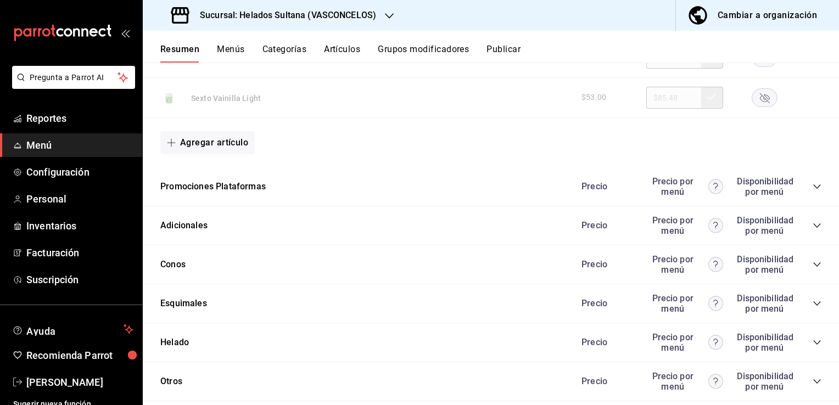
scroll to position [4807, 0]
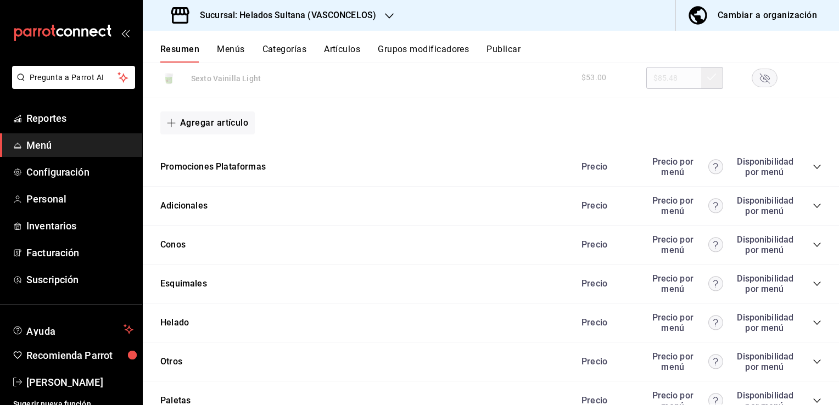
click at [812, 318] on icon "collapse-category-row" at bounding box center [816, 322] width 9 height 9
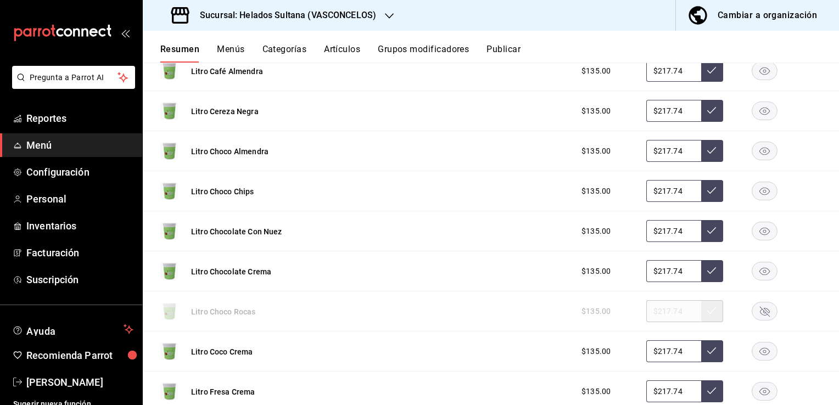
scroll to position [5312, 0]
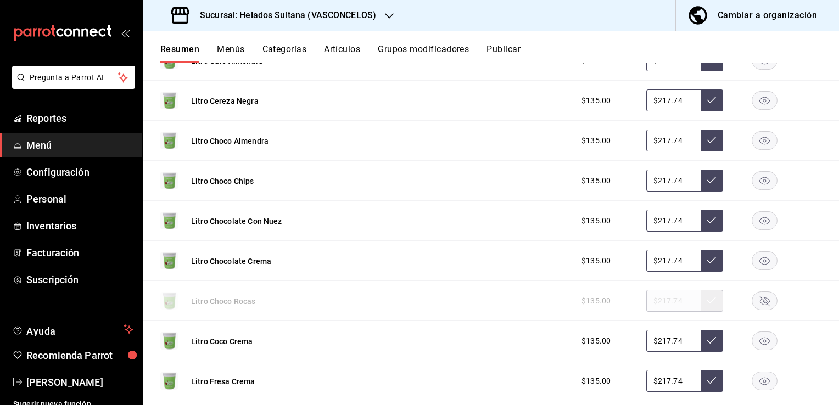
click at [753, 219] on rect "button" at bounding box center [764, 221] width 25 height 18
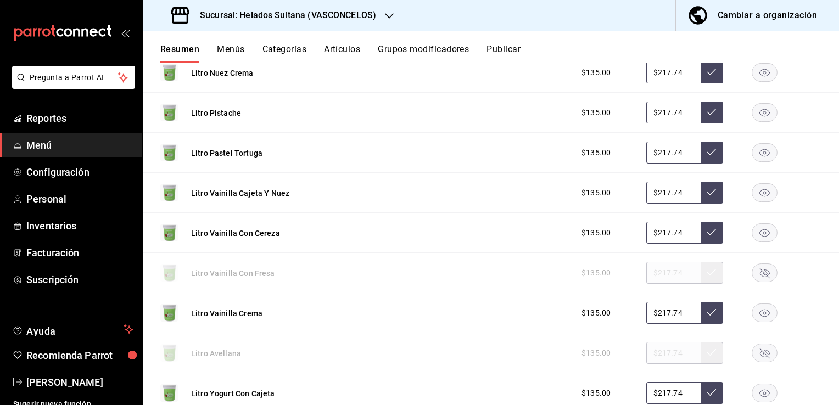
scroll to position [5861, 0]
click at [764, 273] on icon "button" at bounding box center [764, 272] width 26 height 19
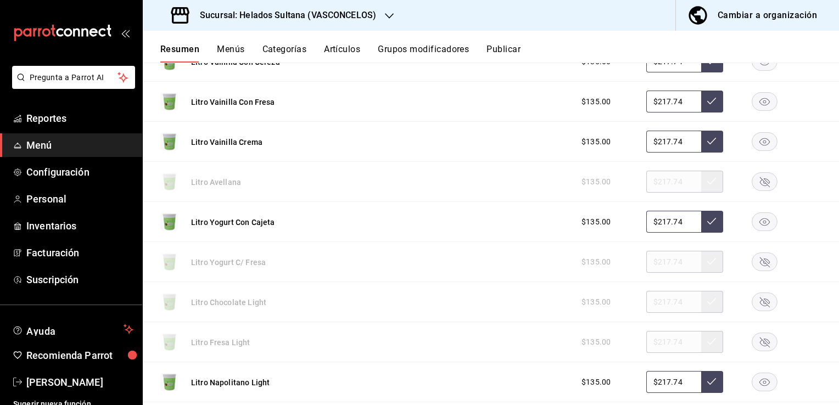
scroll to position [6037, 0]
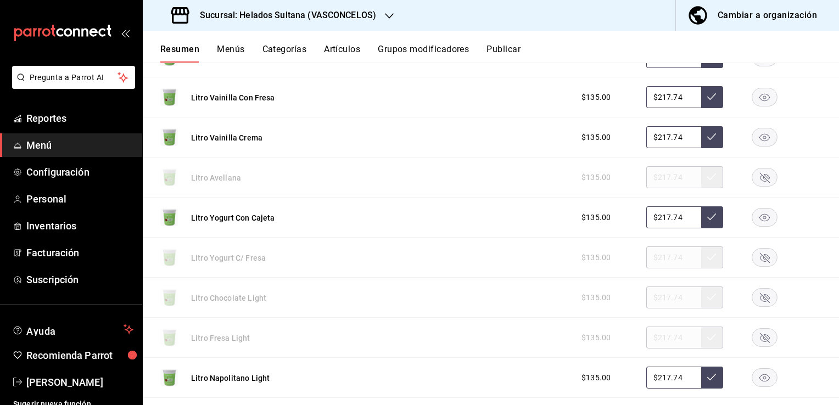
click at [752, 172] on rect "button" at bounding box center [764, 177] width 25 height 18
click at [753, 249] on rect "button" at bounding box center [764, 258] width 25 height 18
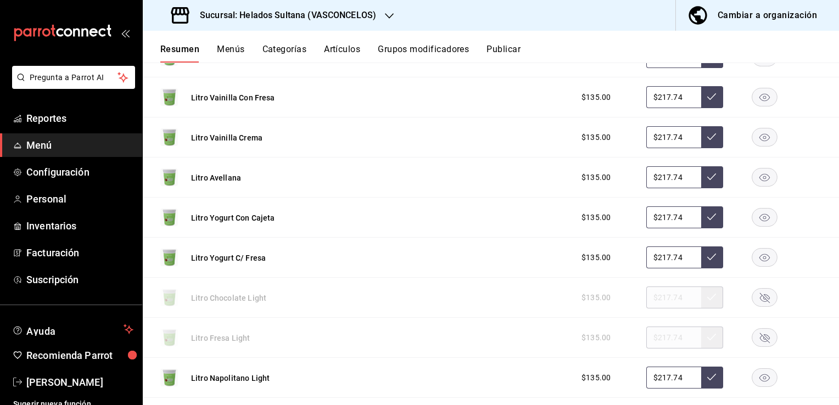
click at [757, 330] on rect "button" at bounding box center [764, 338] width 25 height 18
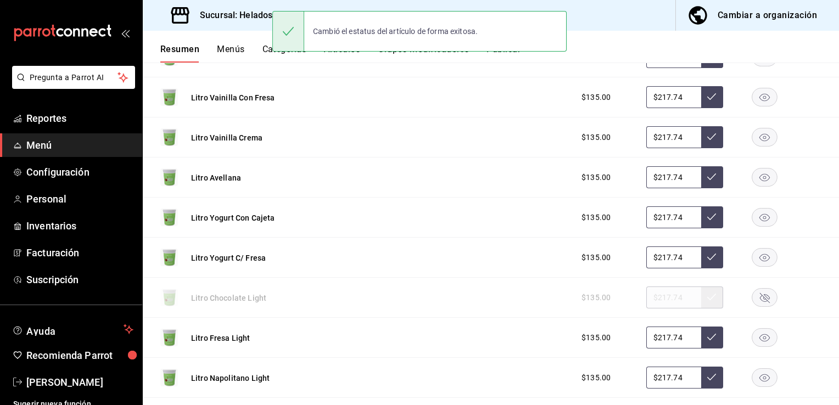
click at [755, 369] on rect "button" at bounding box center [764, 378] width 25 height 18
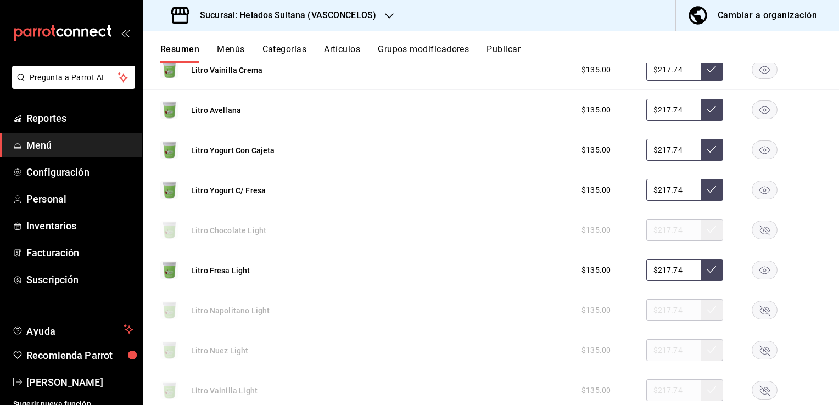
scroll to position [6125, 0]
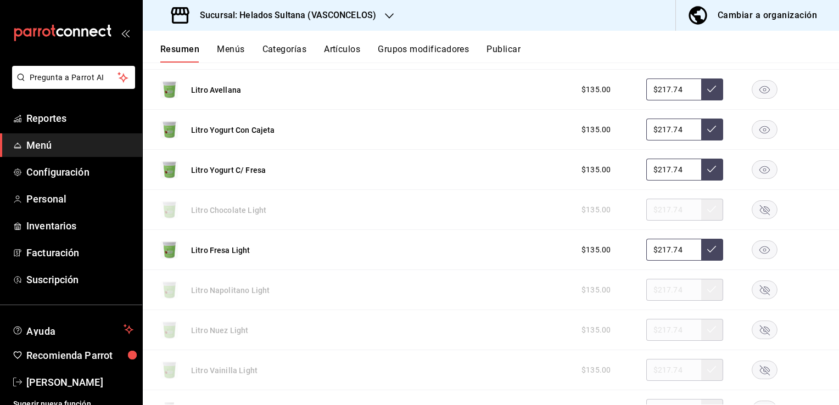
click at [752, 321] on rect "button" at bounding box center [764, 330] width 25 height 18
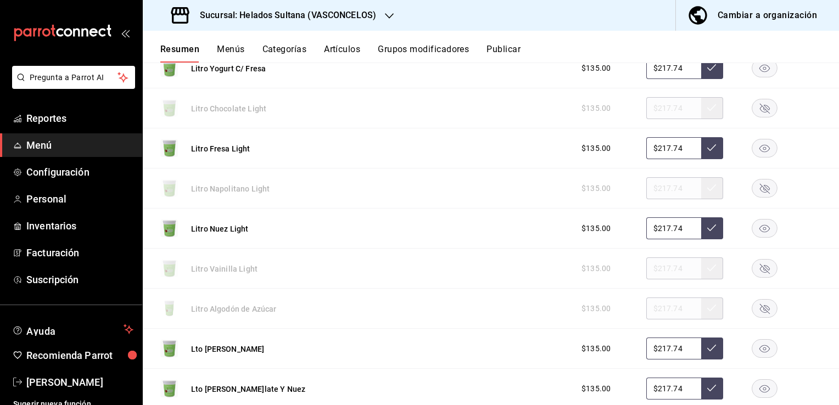
scroll to position [6238, 0]
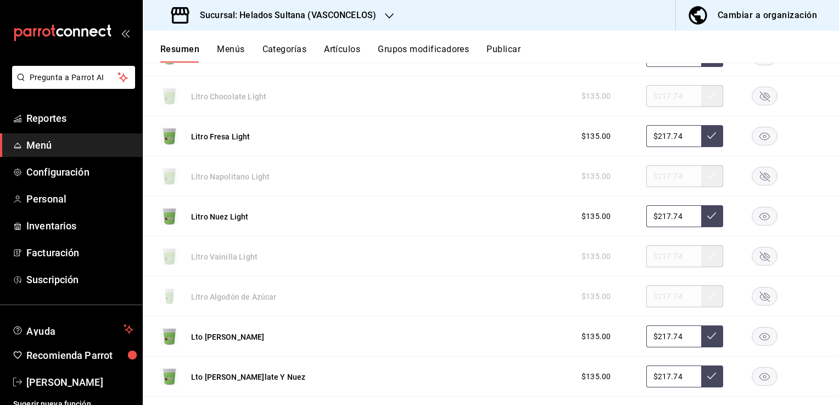
click at [754, 289] on rect "button" at bounding box center [764, 297] width 25 height 18
drag, startPoint x: 754, startPoint y: 289, endPoint x: 814, endPoint y: 314, distance: 65.4
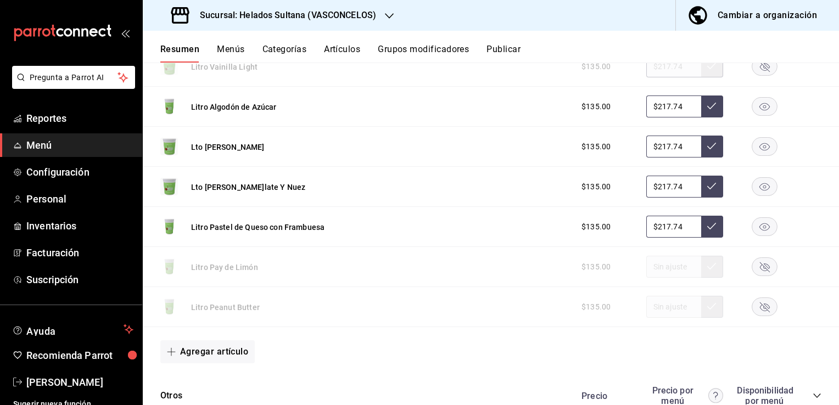
scroll to position [6436, 0]
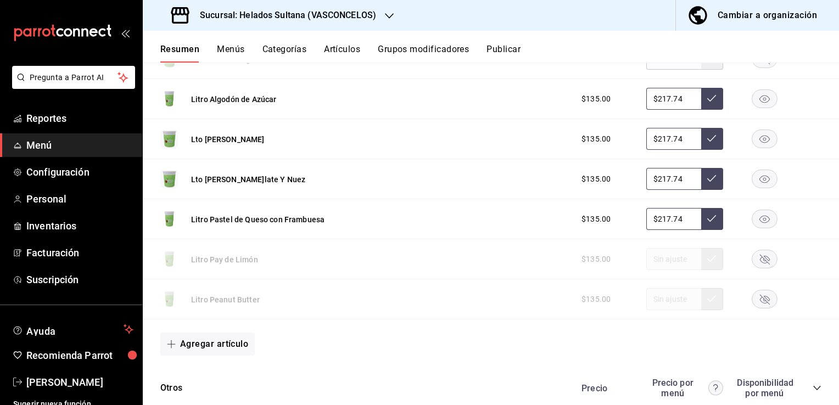
click at [752, 294] on rect "button" at bounding box center [764, 299] width 25 height 18
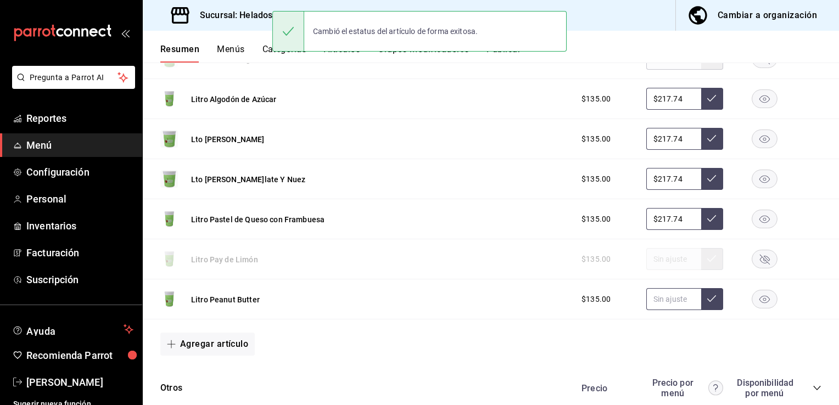
click at [674, 289] on input "text" at bounding box center [673, 299] width 55 height 22
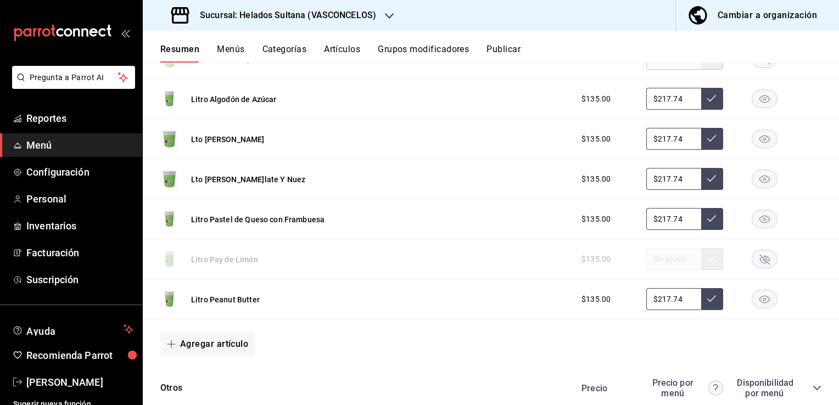
type input "$217.74"
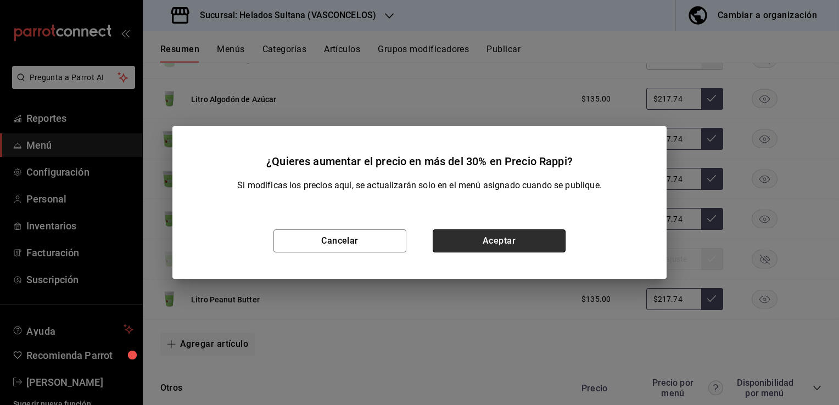
click at [541, 248] on button "Aceptar" at bounding box center [498, 240] width 133 height 23
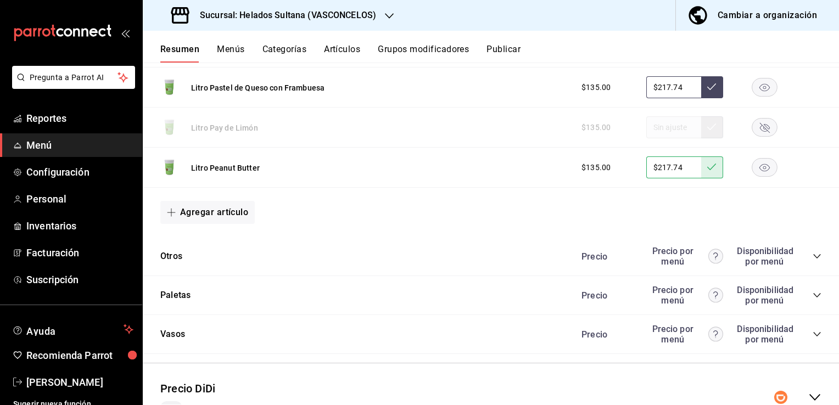
scroll to position [6608, 0]
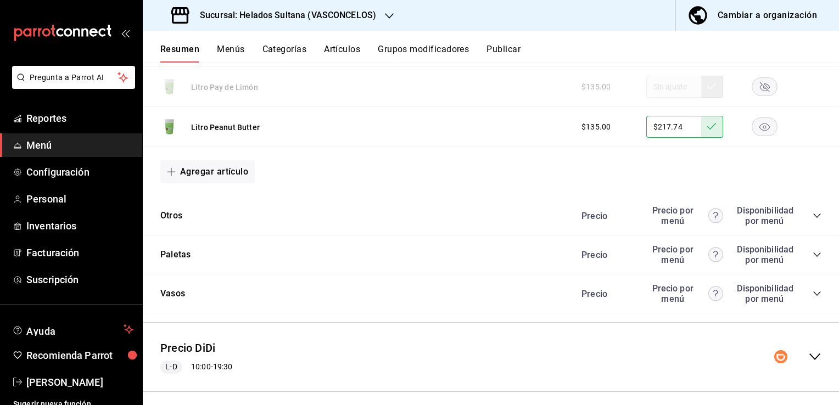
click at [808, 350] on icon "collapse-menu-row" at bounding box center [814, 356] width 13 height 13
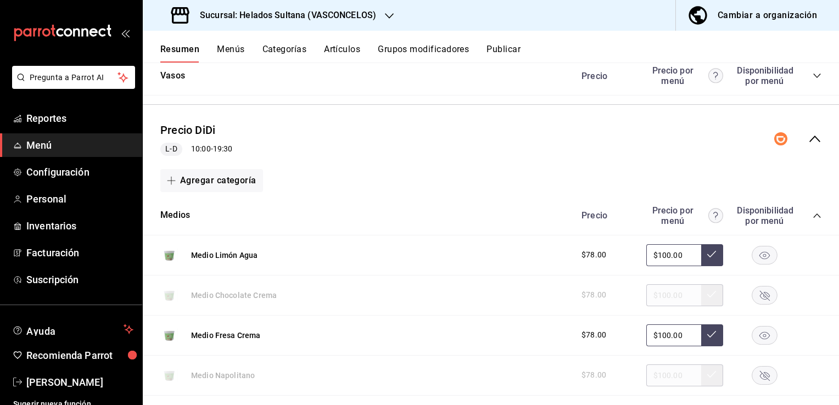
scroll to position [6828, 0]
click at [812, 210] on icon "collapse-category-row" at bounding box center [816, 214] width 9 height 9
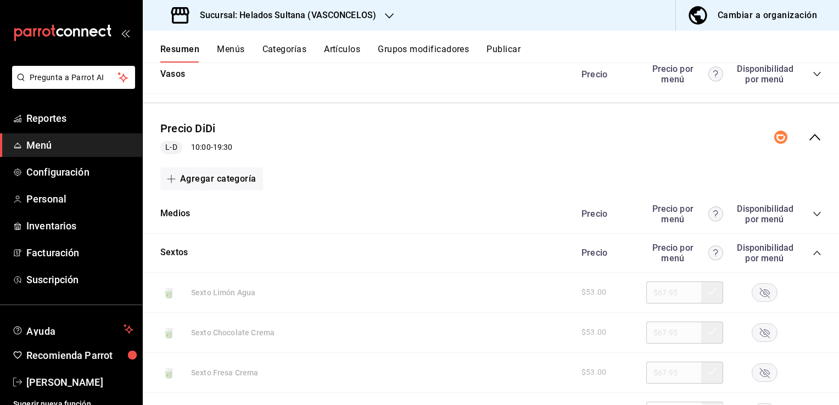
click at [812, 249] on icon "collapse-category-row" at bounding box center [816, 253] width 9 height 9
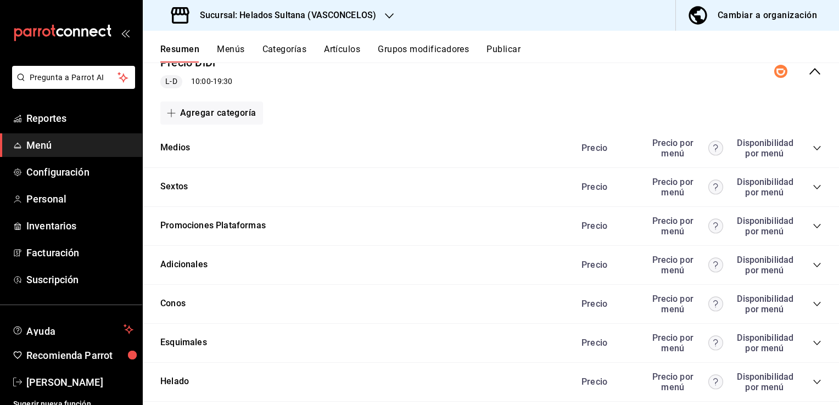
scroll to position [6915, 0]
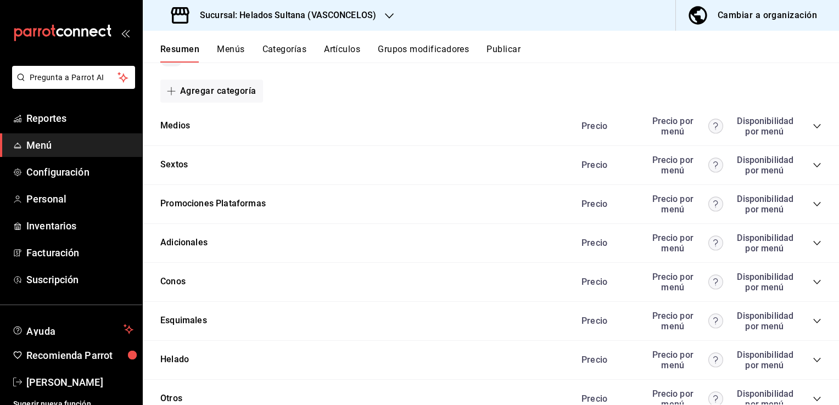
click at [812, 356] on icon "collapse-category-row" at bounding box center [816, 360] width 9 height 9
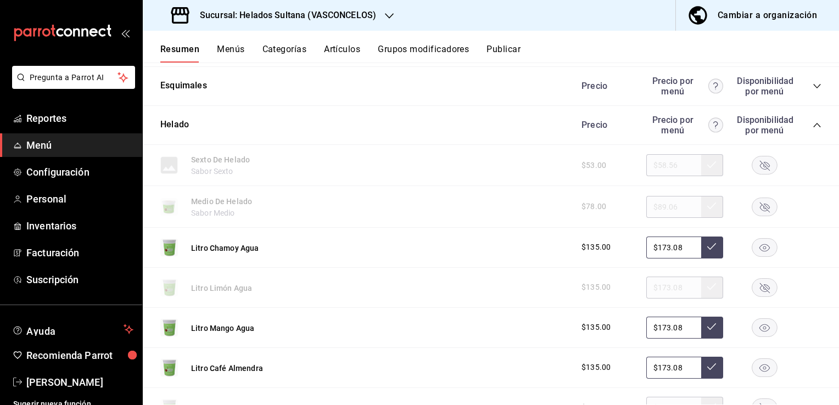
scroll to position [7157, 0]
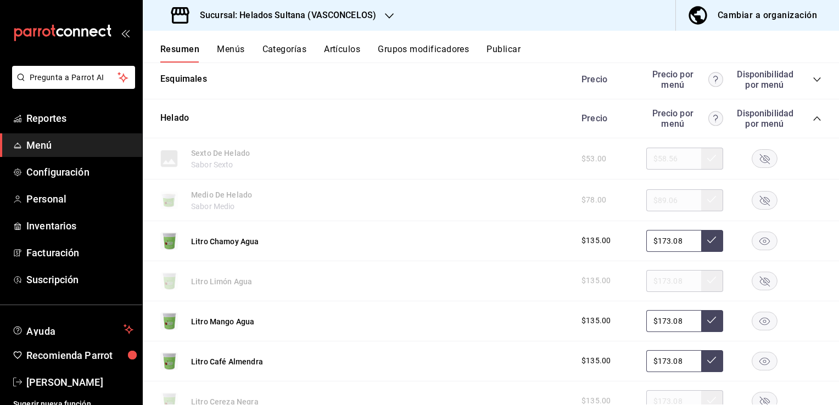
click at [763, 273] on rect "button" at bounding box center [764, 281] width 25 height 18
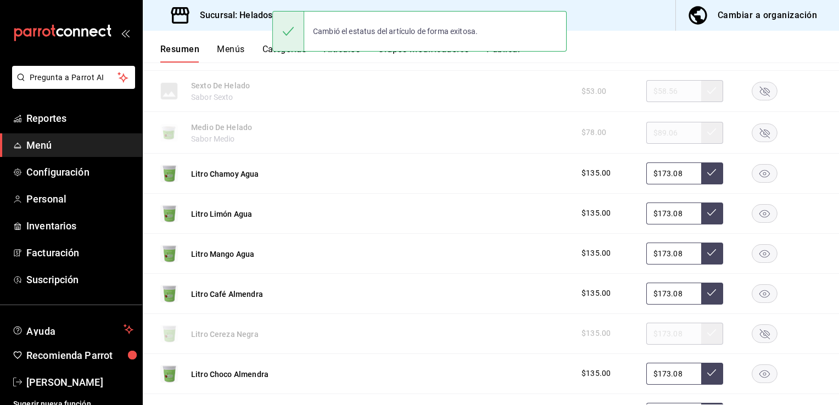
scroll to position [7245, 0]
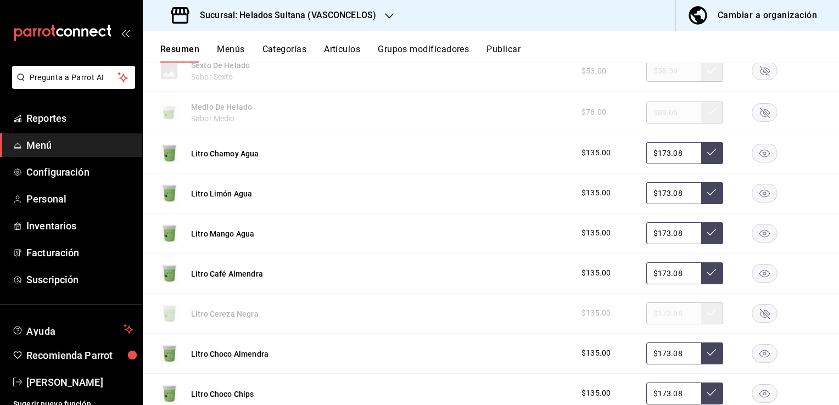
click at [760, 304] on rect "button" at bounding box center [764, 313] width 25 height 18
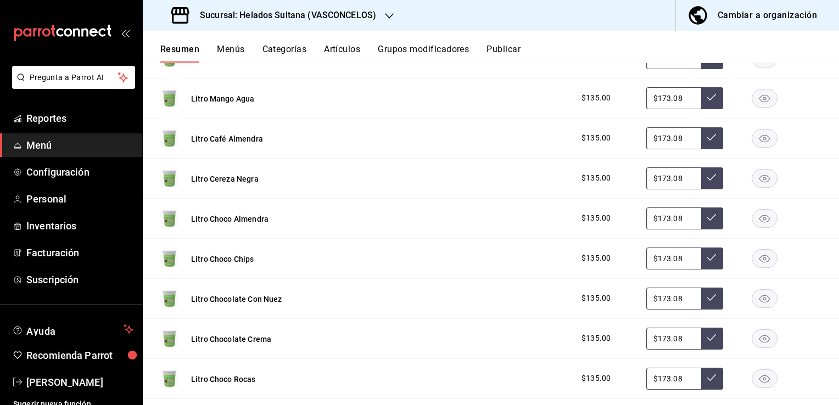
scroll to position [7398, 0]
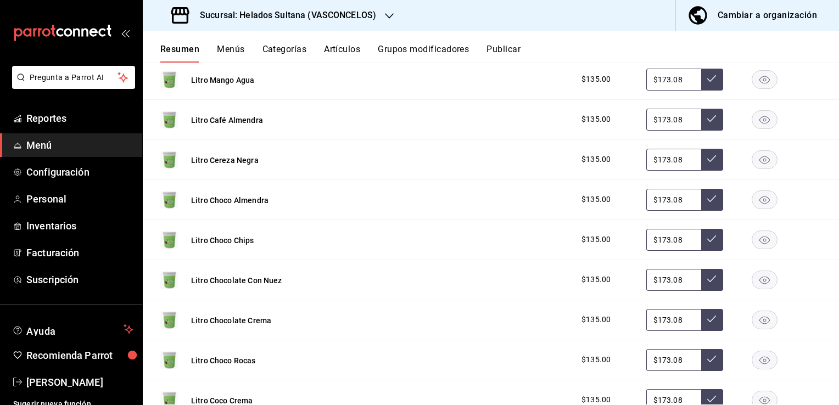
click at [762, 352] on rect "button" at bounding box center [764, 360] width 25 height 18
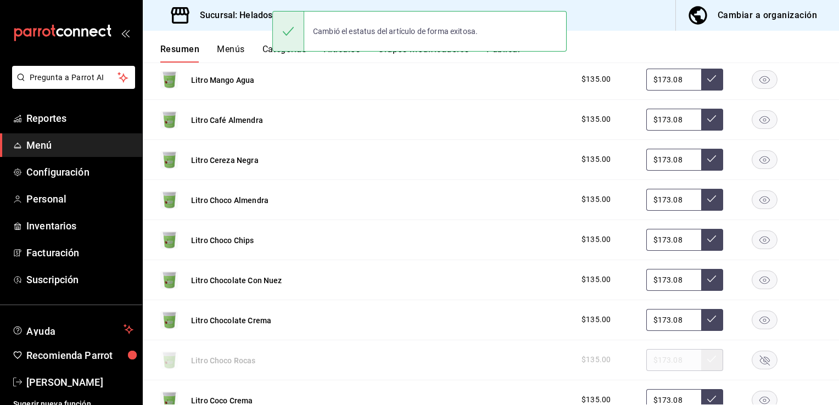
click at [759, 277] on icon "button" at bounding box center [764, 281] width 10 height 8
click at [757, 236] on rect "button" at bounding box center [764, 239] width 25 height 18
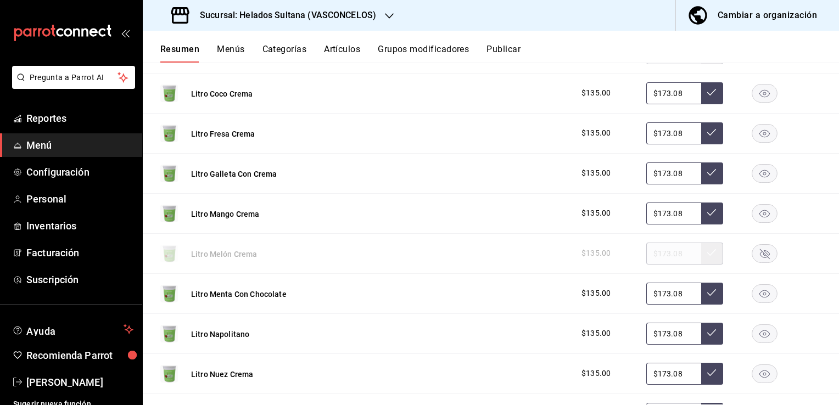
scroll to position [7706, 0]
click at [756, 247] on rect "button" at bounding box center [764, 253] width 25 height 18
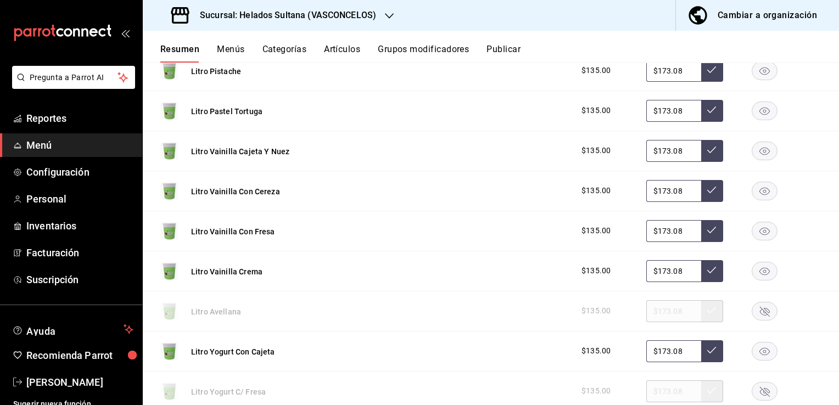
scroll to position [8057, 0]
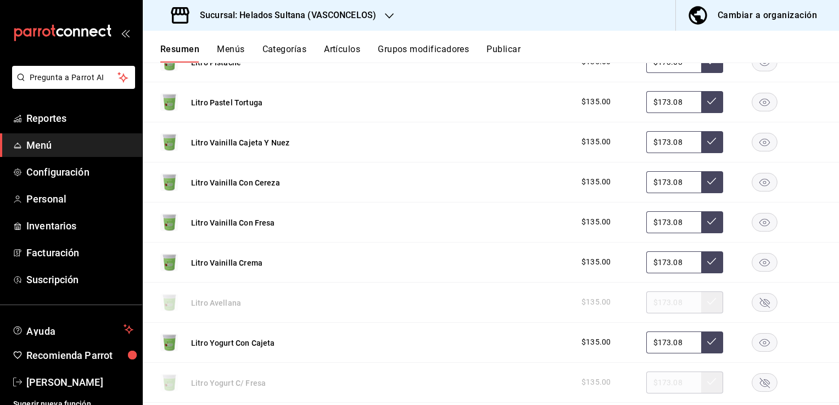
click at [752, 293] on rect "button" at bounding box center [764, 302] width 25 height 18
click at [752, 374] on rect "button" at bounding box center [764, 382] width 25 height 18
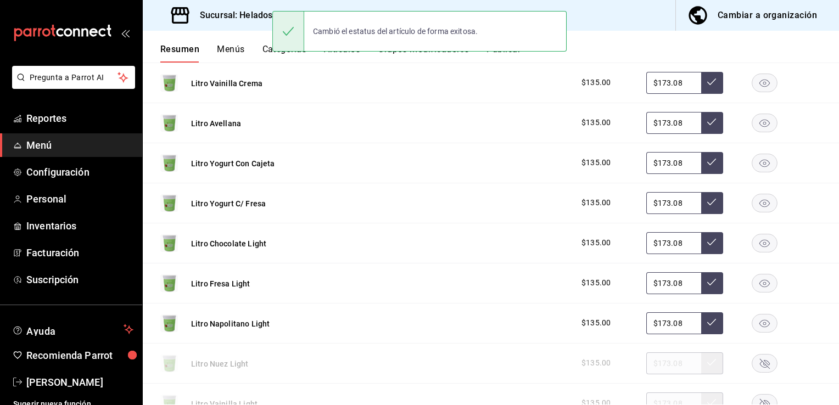
scroll to position [8254, 0]
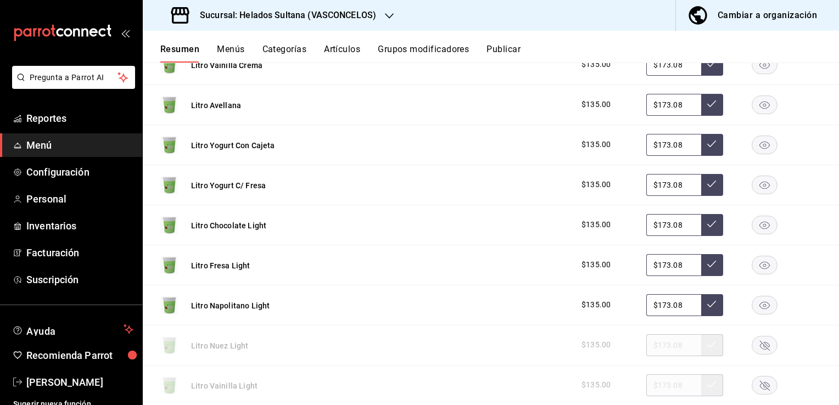
click at [752, 216] on rect "button" at bounding box center [764, 225] width 25 height 18
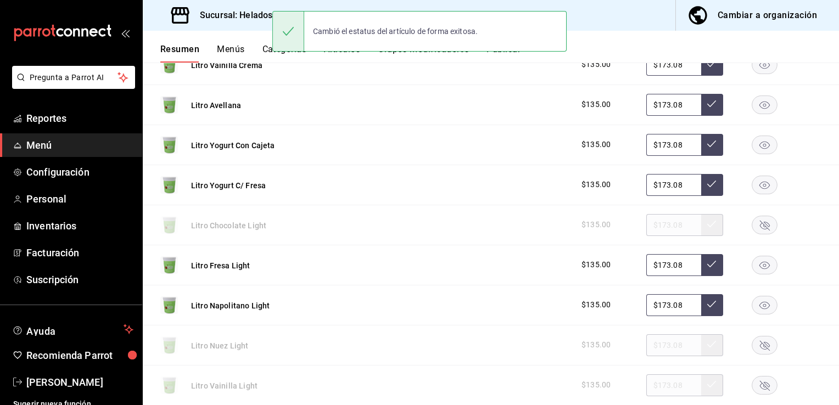
click at [754, 296] on rect "button" at bounding box center [764, 305] width 25 height 18
click at [762, 336] on rect "button" at bounding box center [764, 345] width 25 height 18
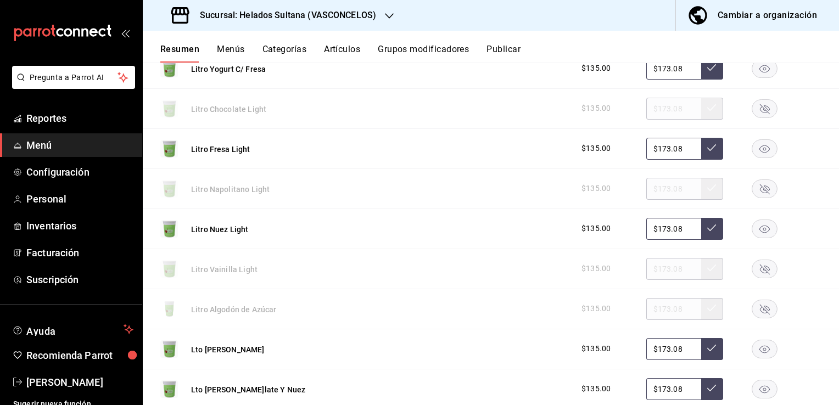
scroll to position [8386, 0]
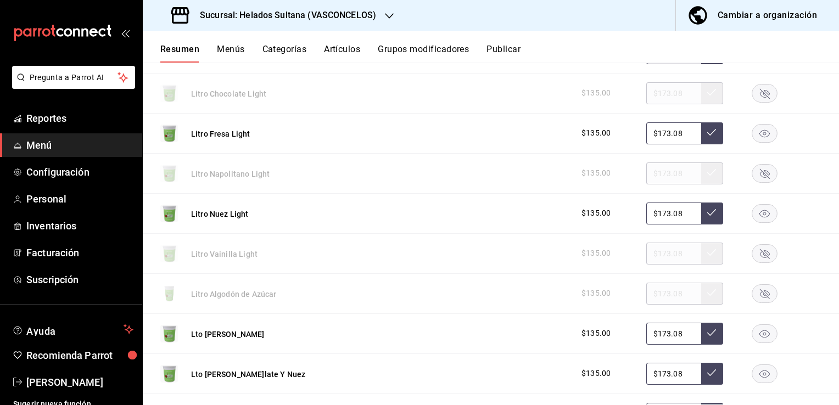
click at [762, 284] on rect "button" at bounding box center [764, 293] width 25 height 18
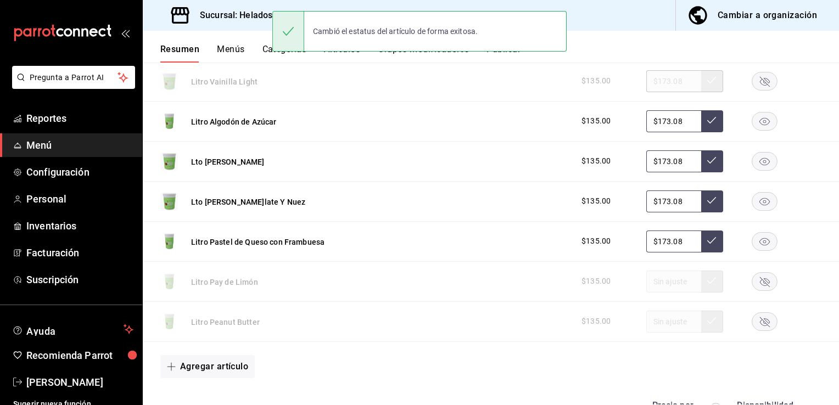
scroll to position [8562, 0]
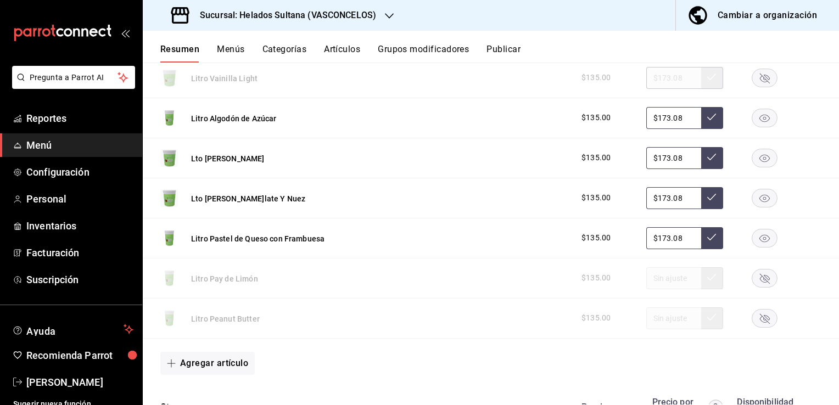
click at [757, 309] on rect "button" at bounding box center [764, 318] width 25 height 18
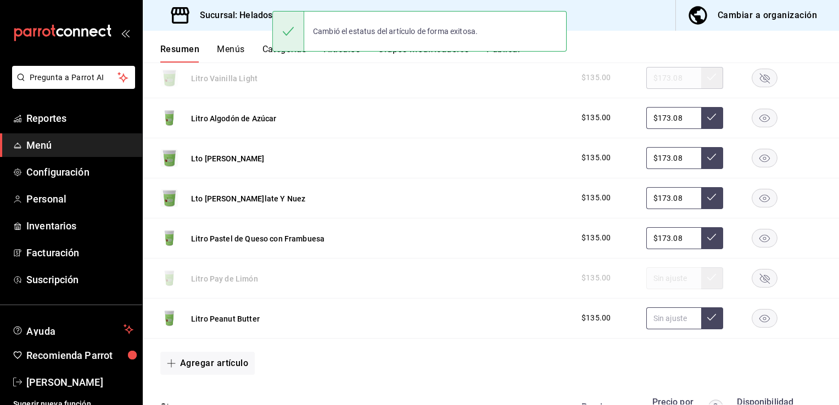
click at [667, 307] on input "text" at bounding box center [673, 318] width 55 height 22
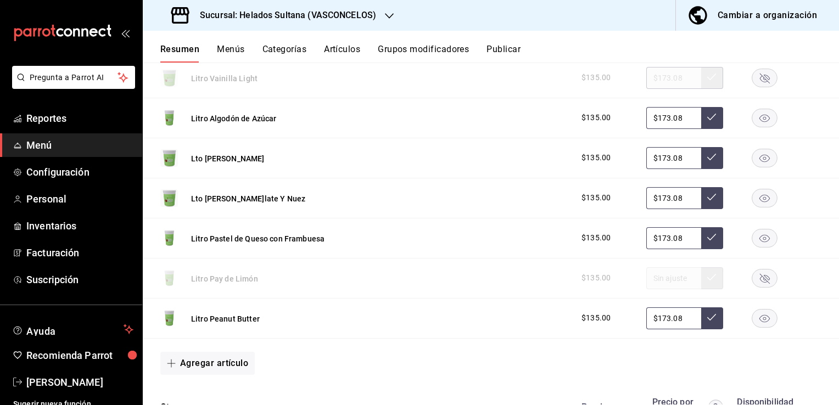
type input "$173.08"
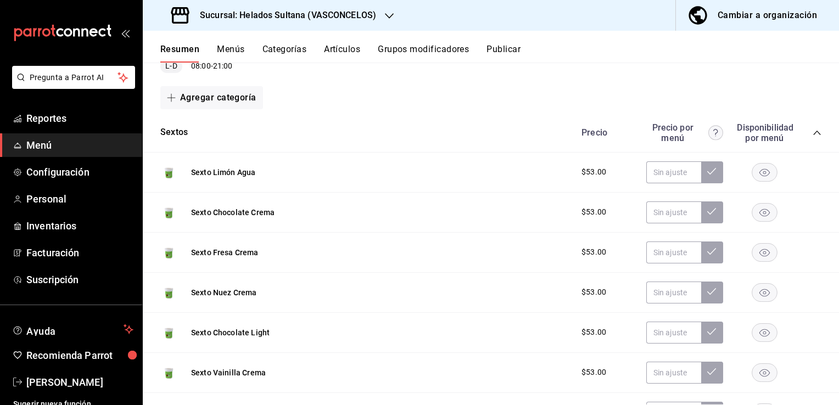
scroll to position [0, 0]
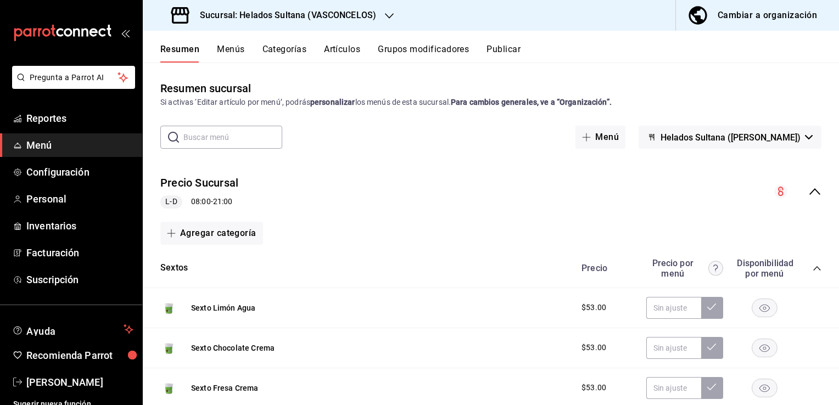
click at [500, 54] on button "Publicar" at bounding box center [503, 53] width 34 height 19
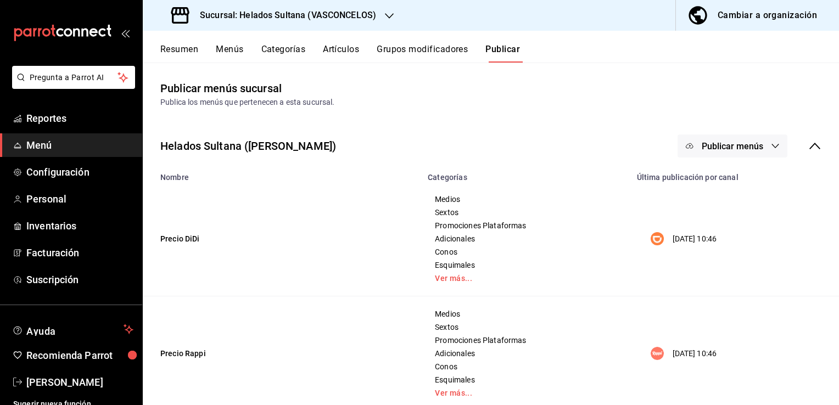
click at [689, 138] on button "Publicar menús" at bounding box center [732, 145] width 110 height 23
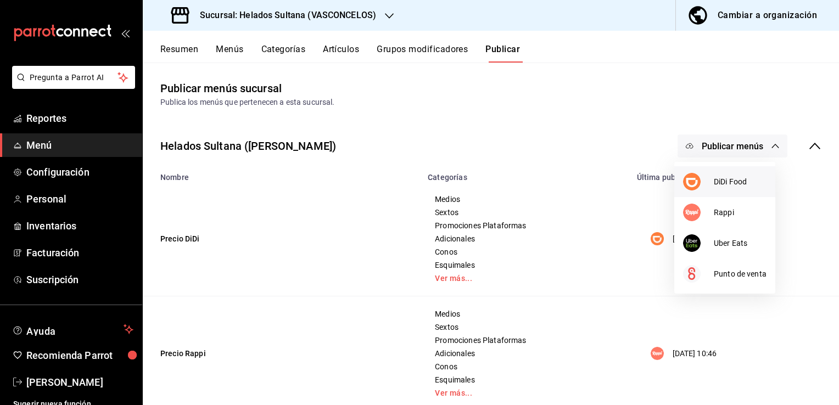
click at [699, 176] on div at bounding box center [698, 182] width 31 height 18
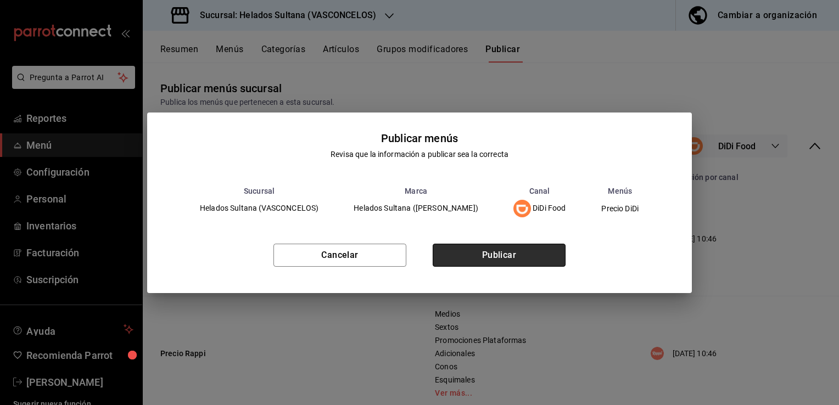
click at [496, 249] on button "Publicar" at bounding box center [498, 255] width 133 height 23
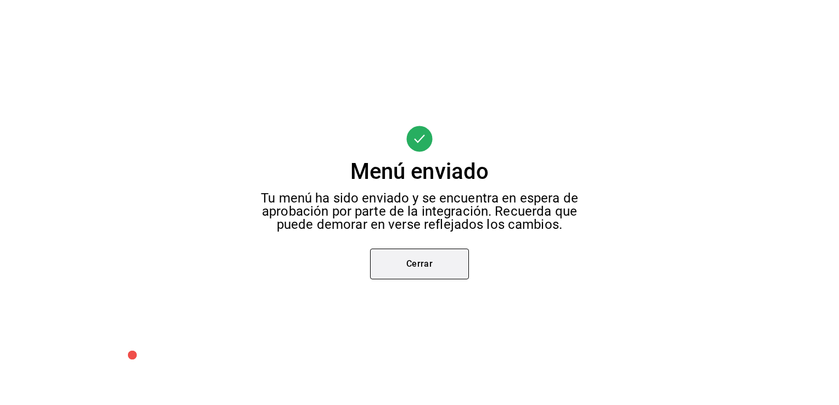
click at [457, 263] on button "Cerrar" at bounding box center [419, 264] width 99 height 31
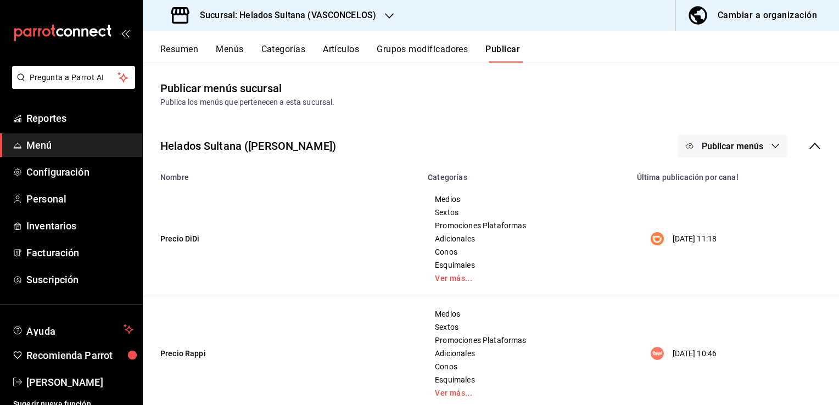
click at [705, 138] on button "Publicar menús" at bounding box center [732, 145] width 110 height 23
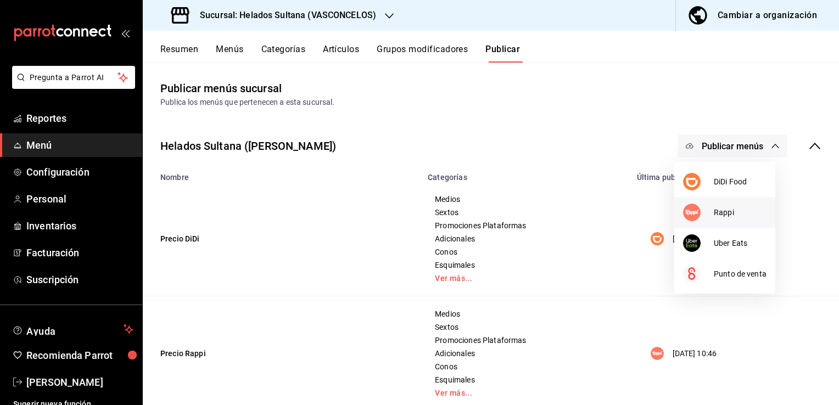
click at [720, 210] on span "Rappi" at bounding box center [739, 213] width 53 height 12
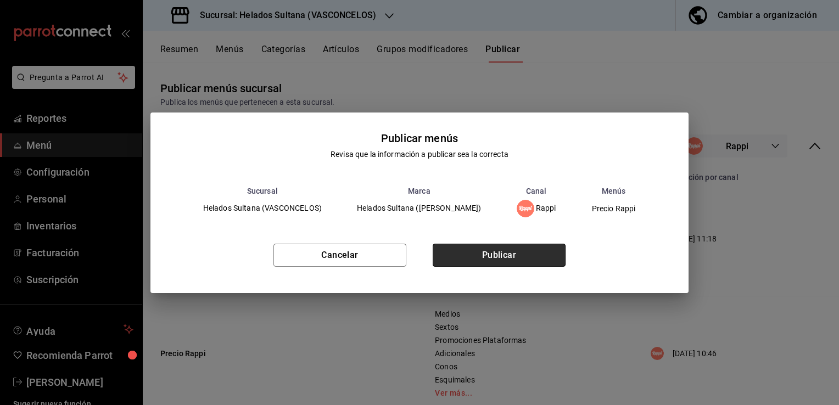
click at [507, 252] on button "Publicar" at bounding box center [498, 255] width 133 height 23
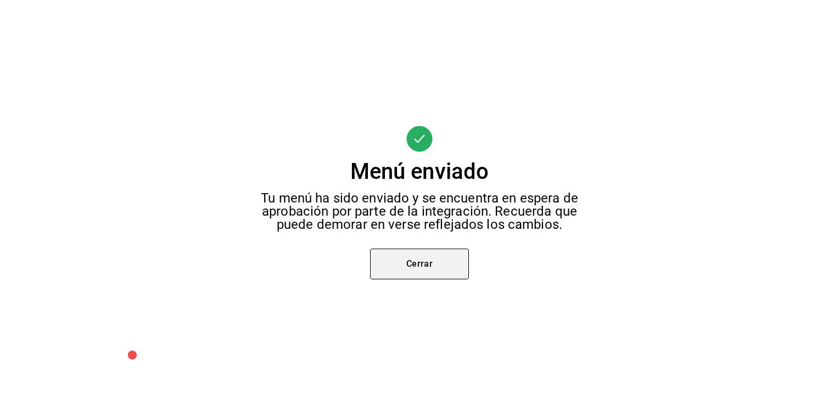
click at [423, 273] on button "Cerrar" at bounding box center [419, 264] width 99 height 31
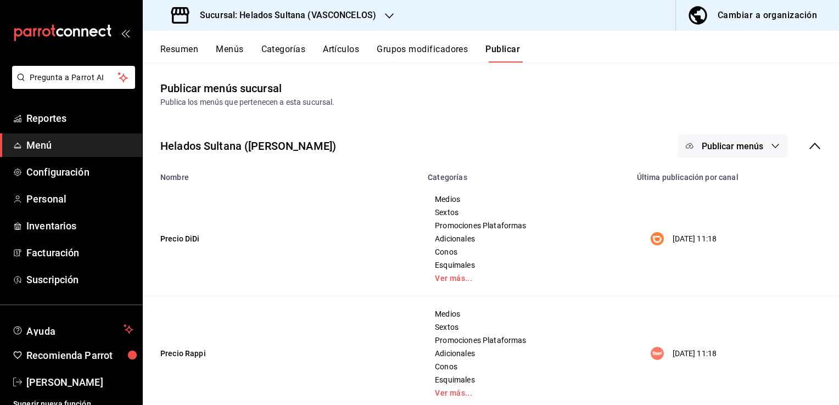
click at [714, 138] on button "Publicar menús" at bounding box center [732, 145] width 110 height 23
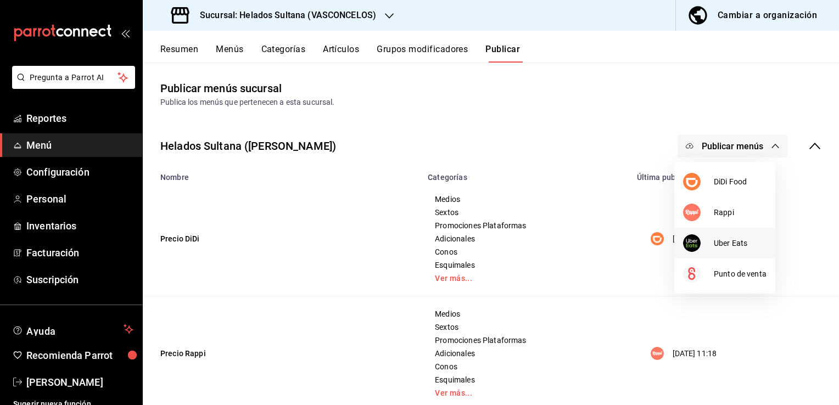
click at [712, 240] on div at bounding box center [698, 243] width 31 height 18
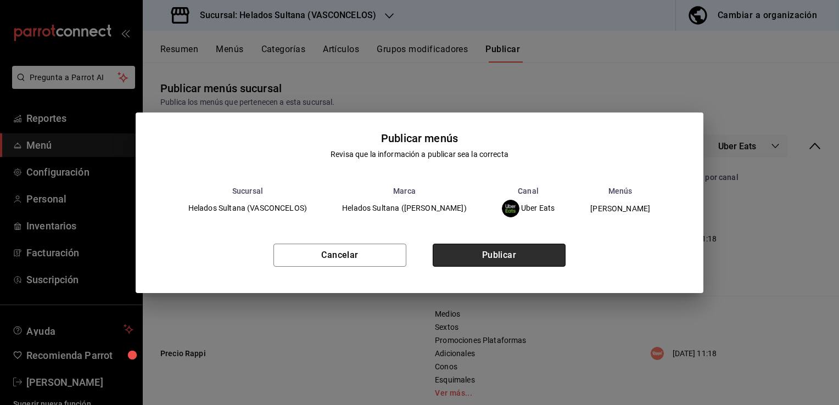
click at [506, 261] on button "Publicar" at bounding box center [498, 255] width 133 height 23
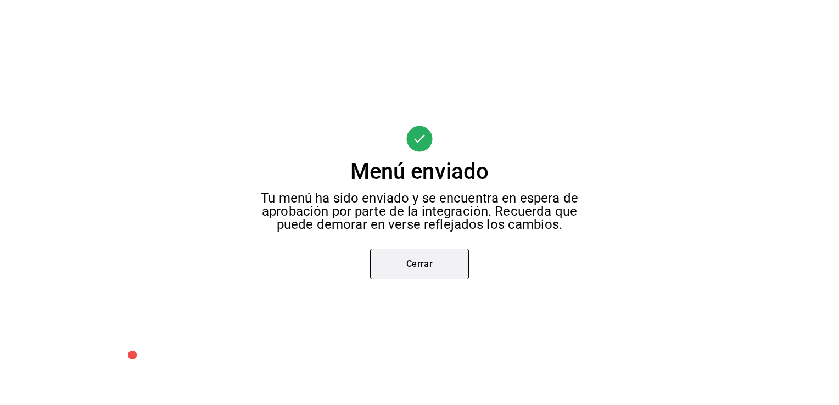
click at [406, 272] on button "Cerrar" at bounding box center [419, 264] width 99 height 31
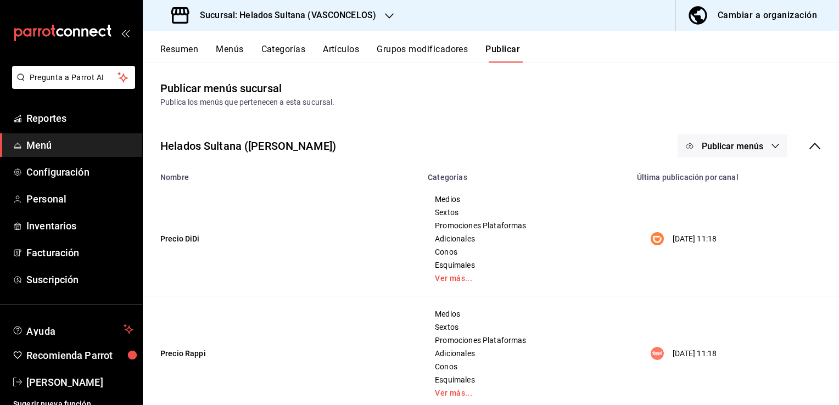
click at [48, 145] on span "Menú" at bounding box center [79, 145] width 107 height 15
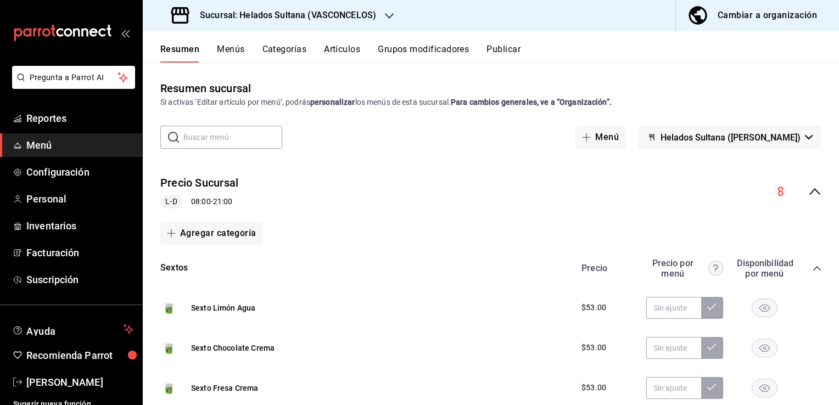
click at [809, 190] on icon "collapse-menu-row" at bounding box center [814, 191] width 11 height 7
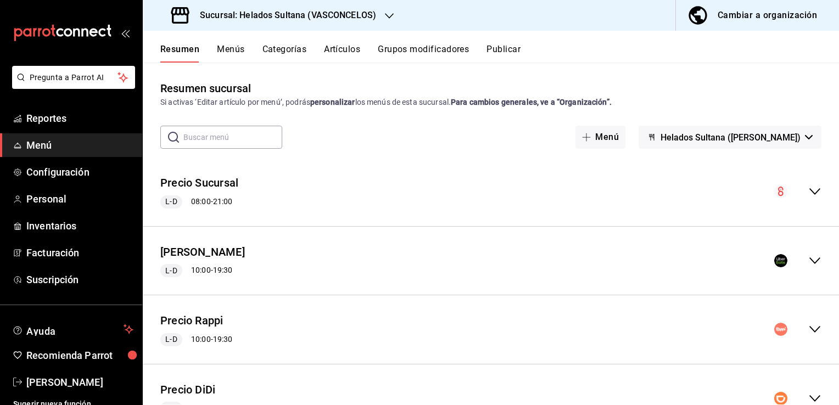
click at [808, 262] on icon "collapse-menu-row" at bounding box center [814, 260] width 13 height 13
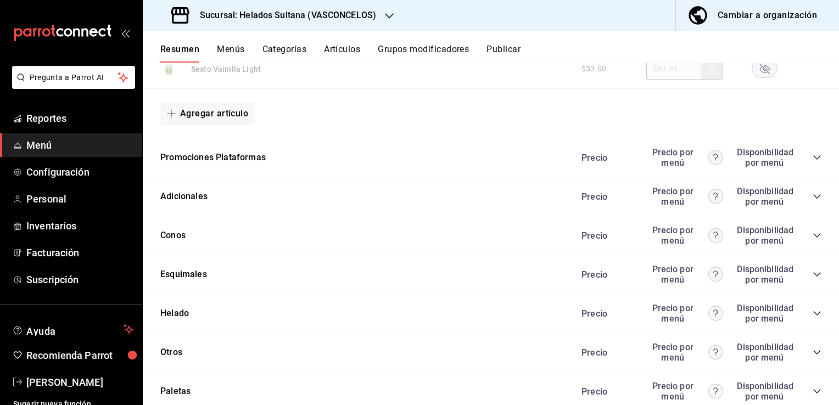
scroll to position [1165, 0]
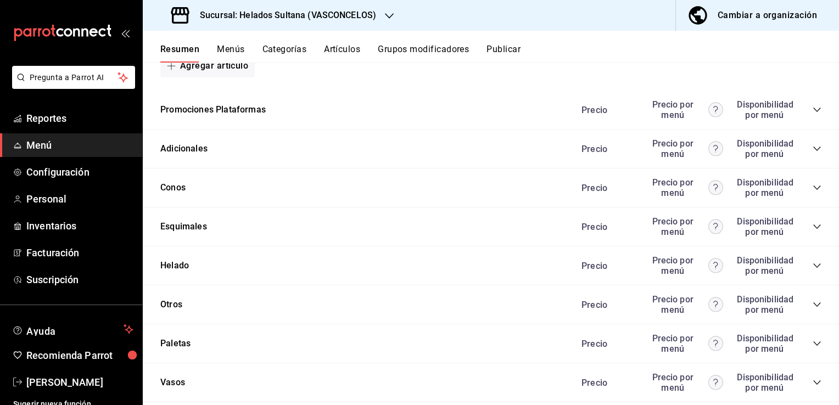
click at [812, 226] on icon "collapse-category-row" at bounding box center [816, 226] width 9 height 9
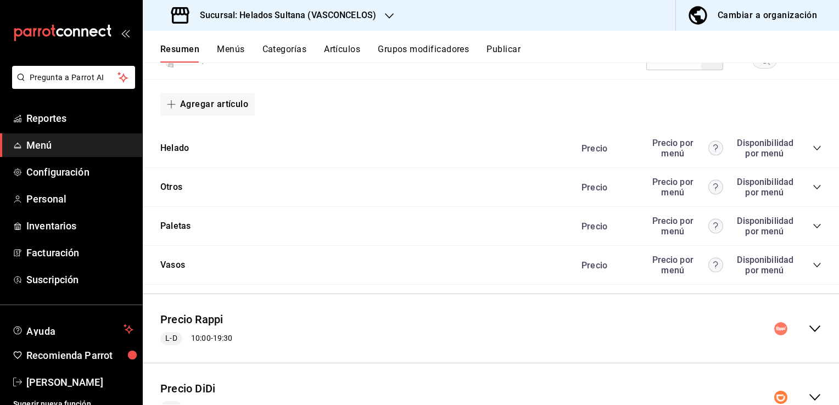
scroll to position [1702, 0]
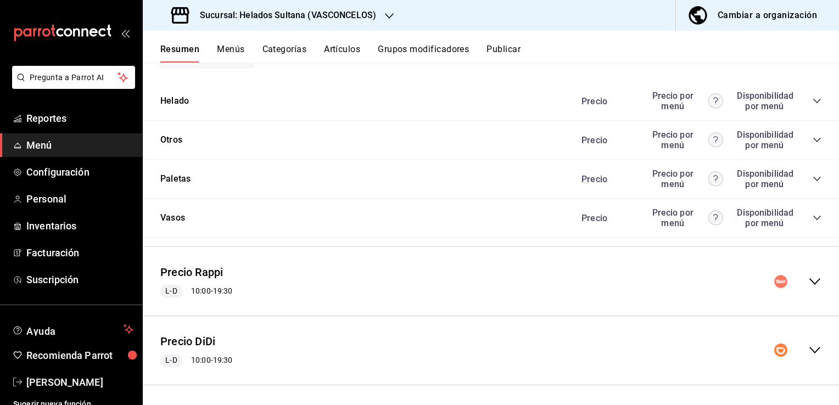
click at [808, 279] on icon "collapse-menu-row" at bounding box center [814, 281] width 13 height 13
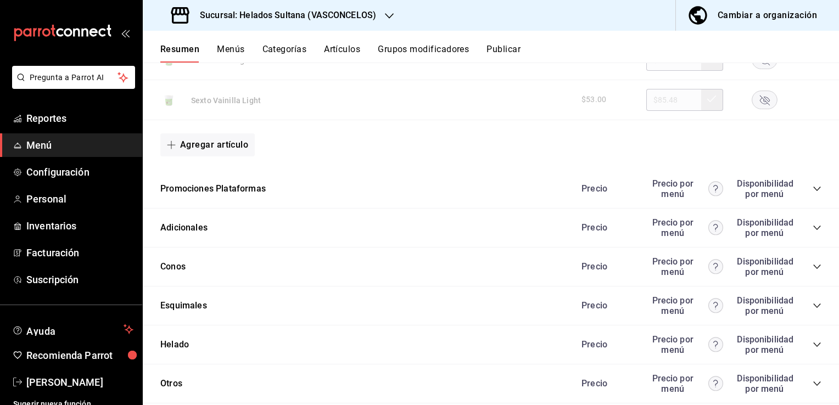
scroll to position [2827, 0]
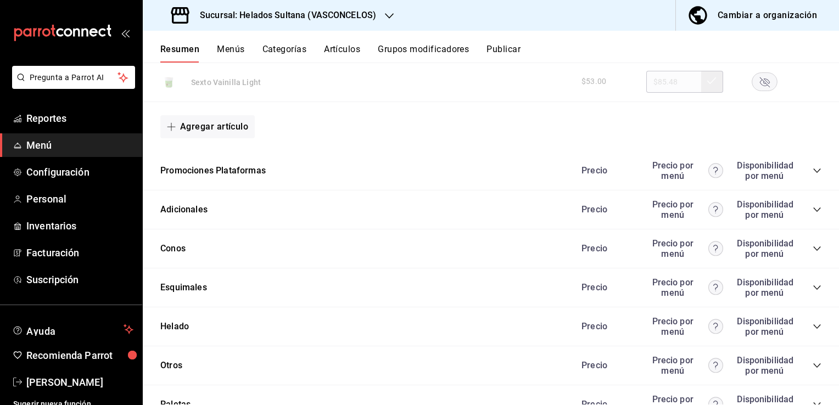
click at [812, 287] on icon "collapse-category-row" at bounding box center [816, 287] width 9 height 9
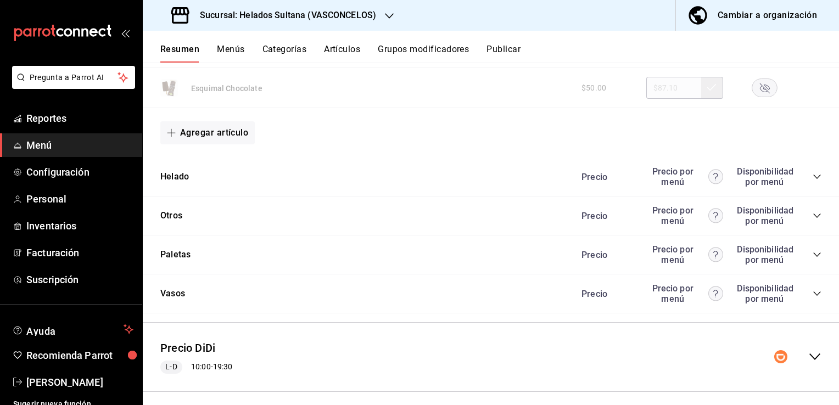
scroll to position [3355, 0]
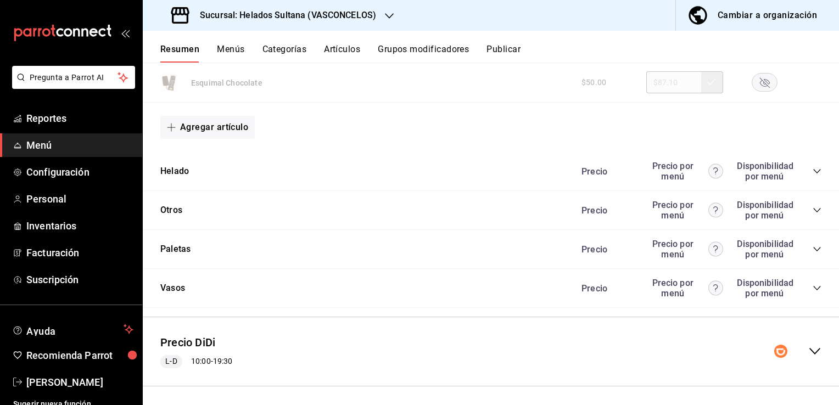
click at [808, 348] on icon "collapse-menu-row" at bounding box center [814, 351] width 13 height 13
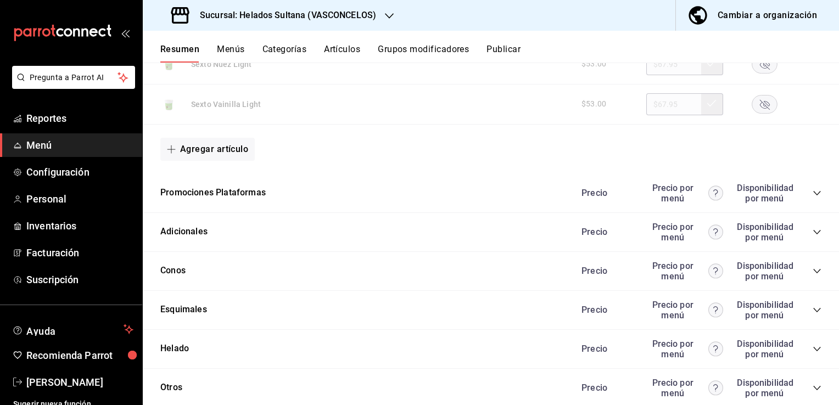
scroll to position [4582, 0]
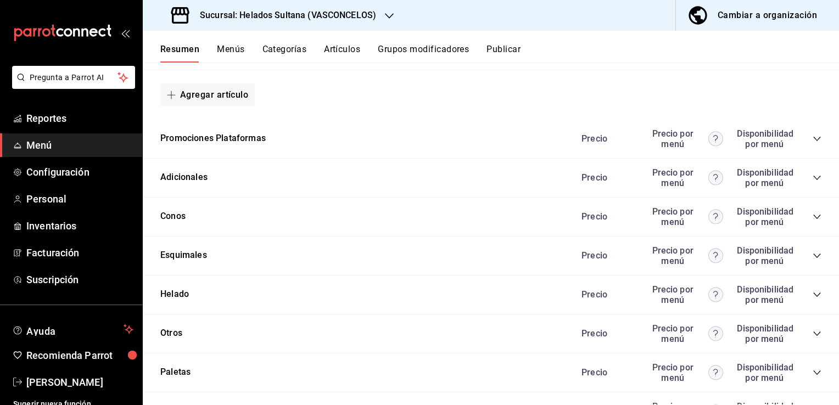
click at [812, 254] on icon "collapse-category-row" at bounding box center [816, 255] width 9 height 9
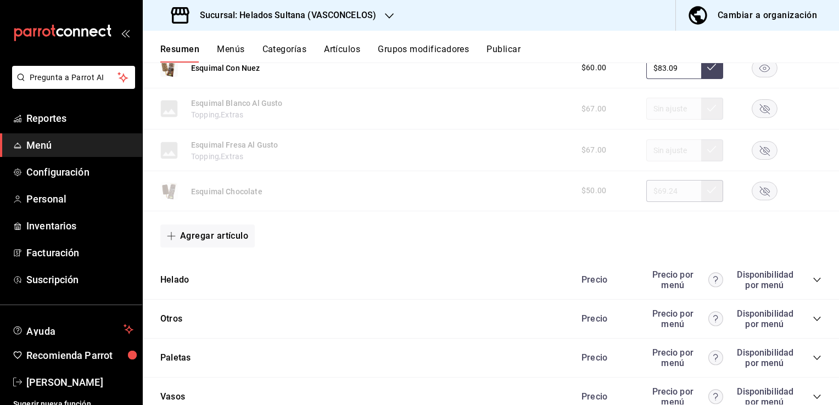
scroll to position [5008, 0]
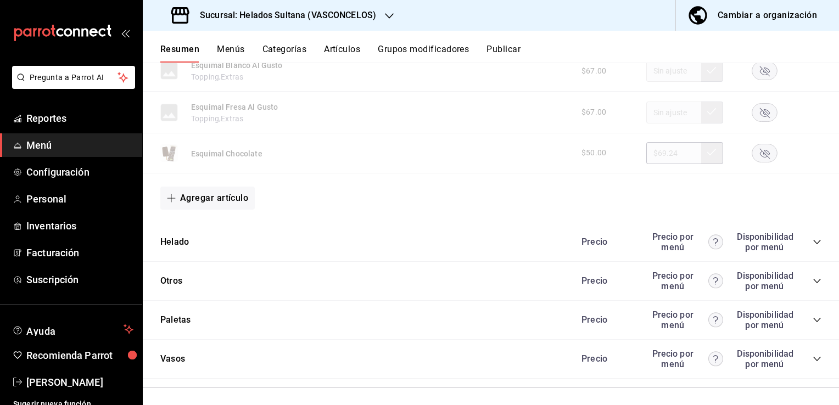
click at [760, 148] on rect "button" at bounding box center [764, 153] width 25 height 18
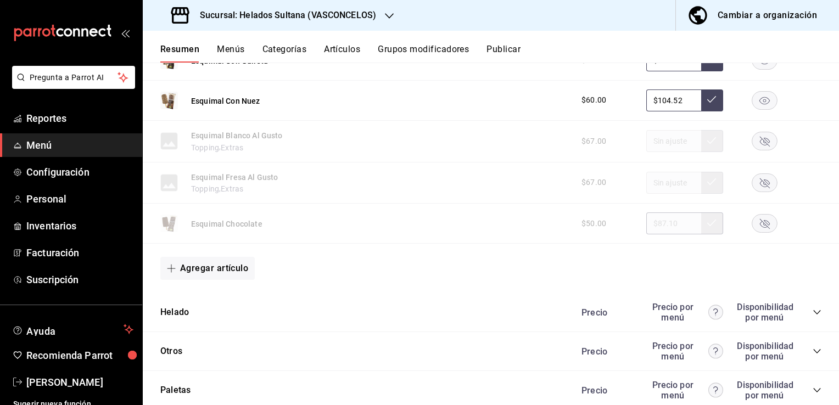
scroll to position [3203, 0]
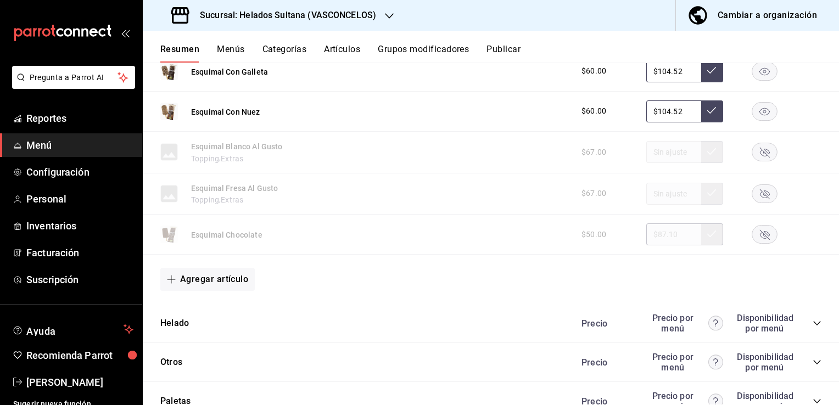
click at [755, 232] on rect "button" at bounding box center [764, 235] width 25 height 18
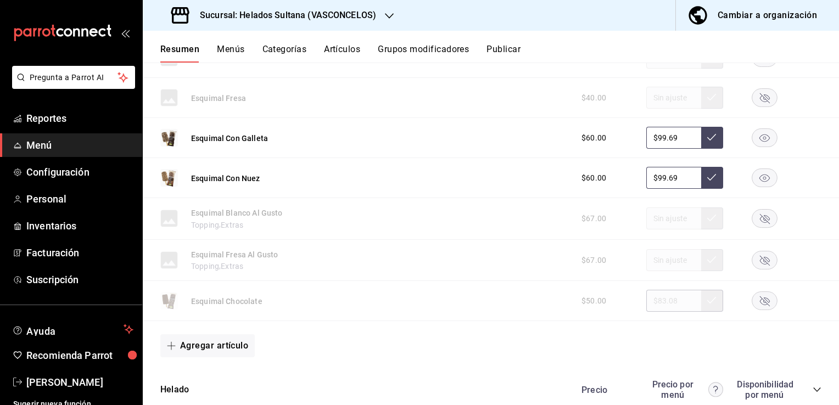
scroll to position [1410, 0]
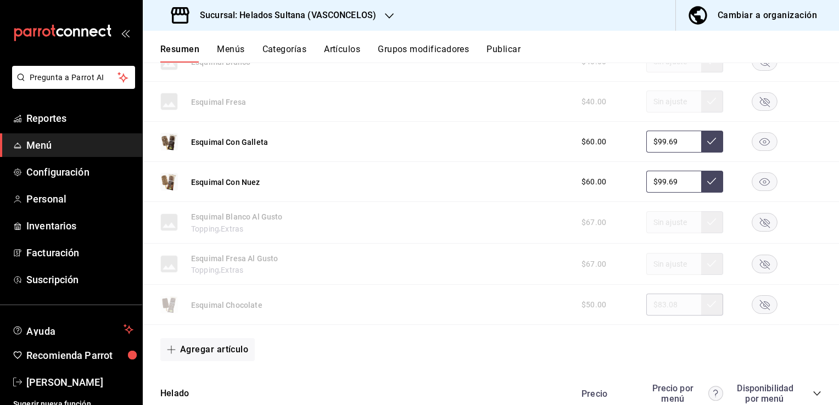
click at [755, 298] on rect "button" at bounding box center [764, 305] width 25 height 18
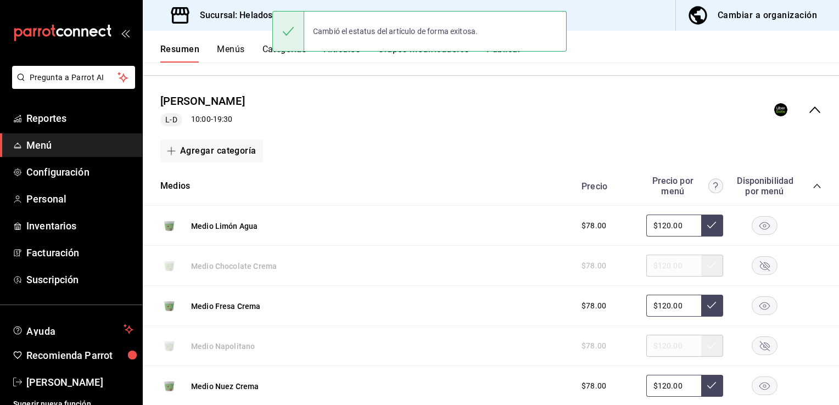
scroll to position [0, 0]
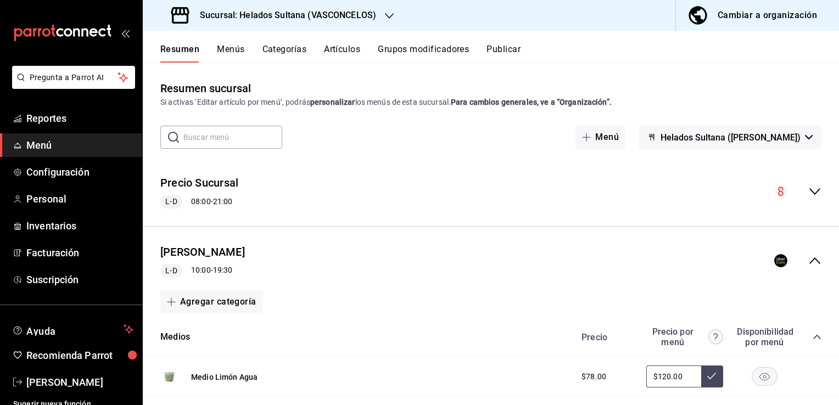
click at [504, 52] on div "Pregunta a Parrot AI Reportes Menú Configuración Personal Inventarios Facturaci…" at bounding box center [419, 202] width 839 height 405
click at [504, 52] on button "Publicar" at bounding box center [503, 53] width 34 height 19
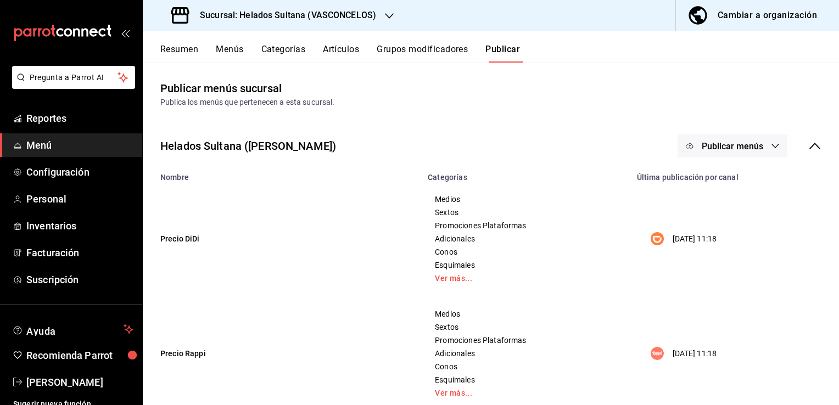
click at [689, 152] on button "Publicar menús" at bounding box center [732, 145] width 110 height 23
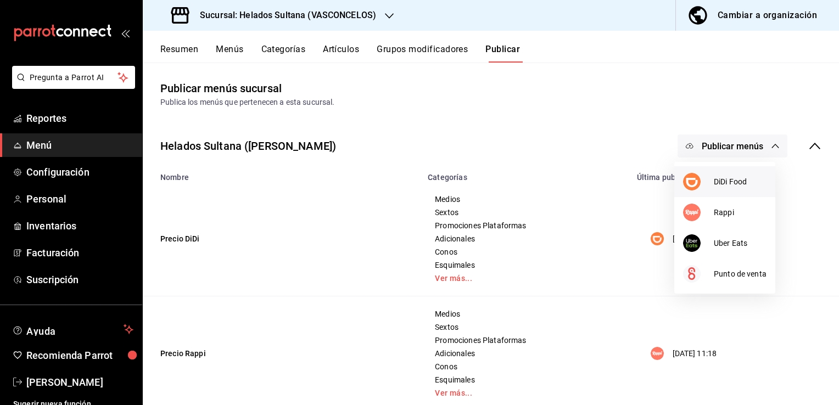
click at [693, 182] on img at bounding box center [692, 182] width 18 height 18
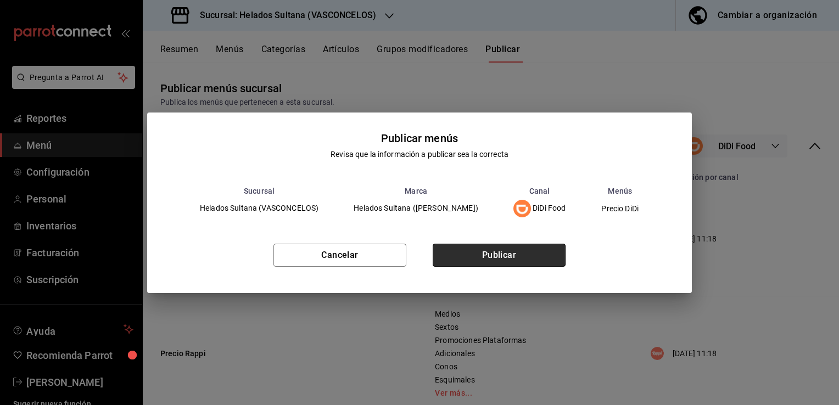
click at [538, 252] on button "Publicar" at bounding box center [498, 255] width 133 height 23
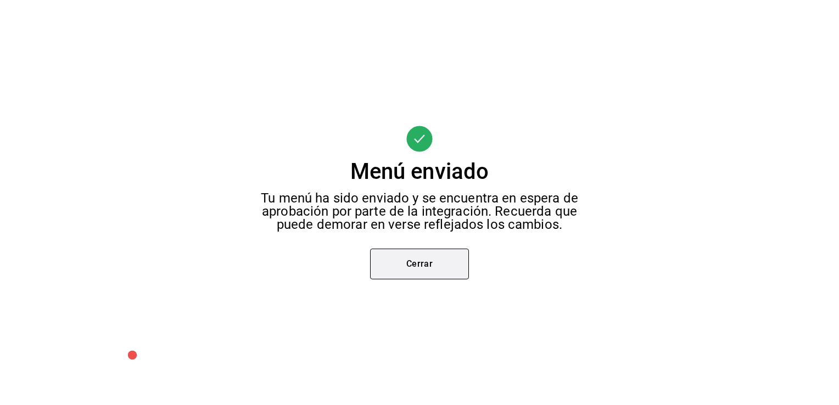
click at [406, 254] on button "Cerrar" at bounding box center [419, 264] width 99 height 31
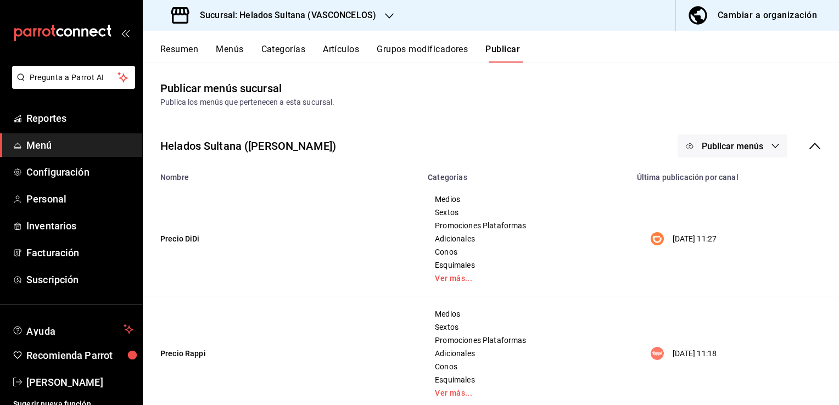
click at [706, 155] on button "Publicar menús" at bounding box center [732, 145] width 110 height 23
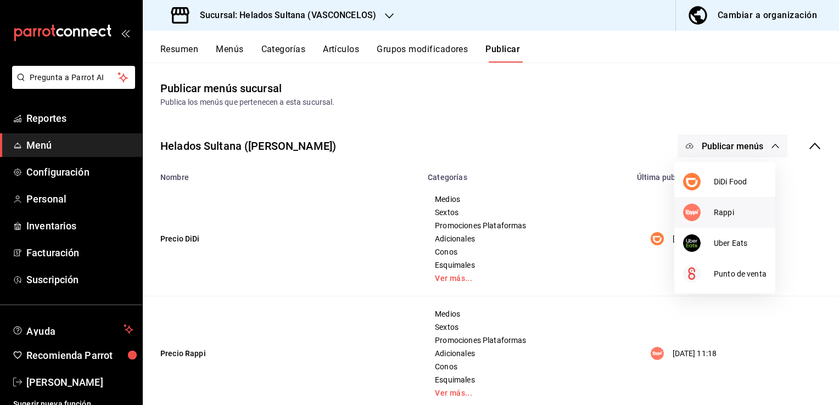
click at [693, 201] on li "Rappi" at bounding box center [724, 212] width 101 height 31
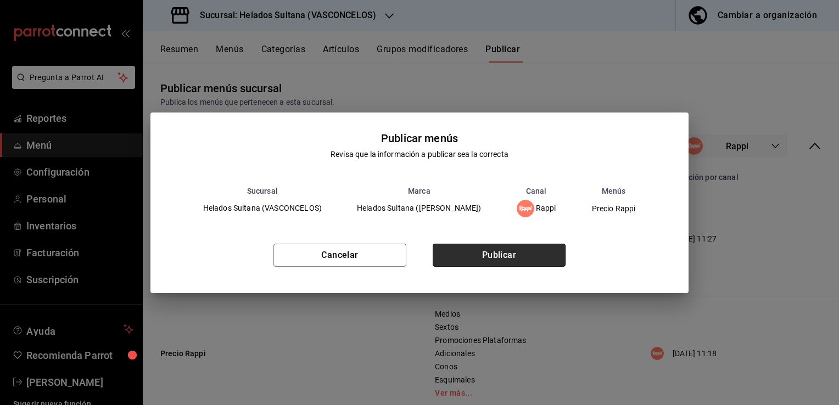
click at [497, 251] on button "Publicar" at bounding box center [498, 255] width 133 height 23
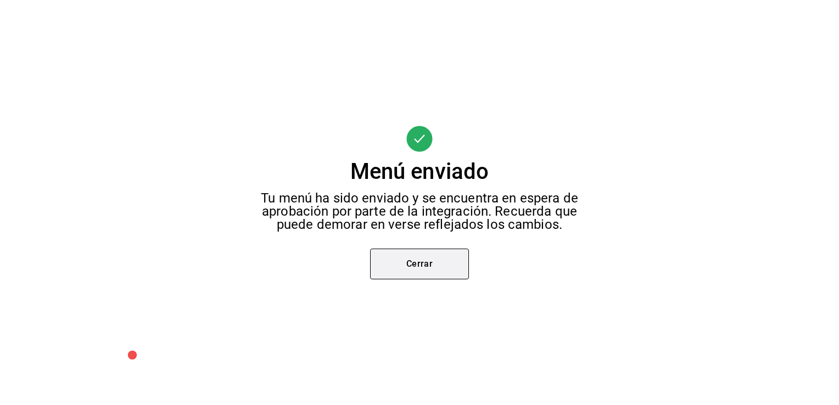
click at [419, 263] on button "Cerrar" at bounding box center [419, 264] width 99 height 31
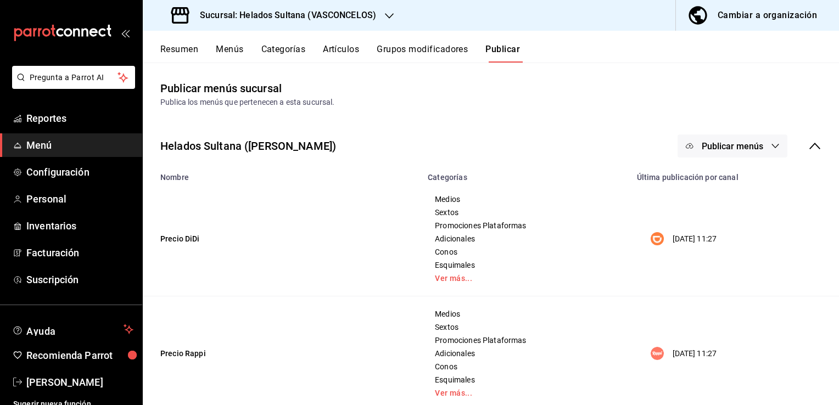
click at [701, 142] on span "Publicar menús" at bounding box center [731, 146] width 61 height 10
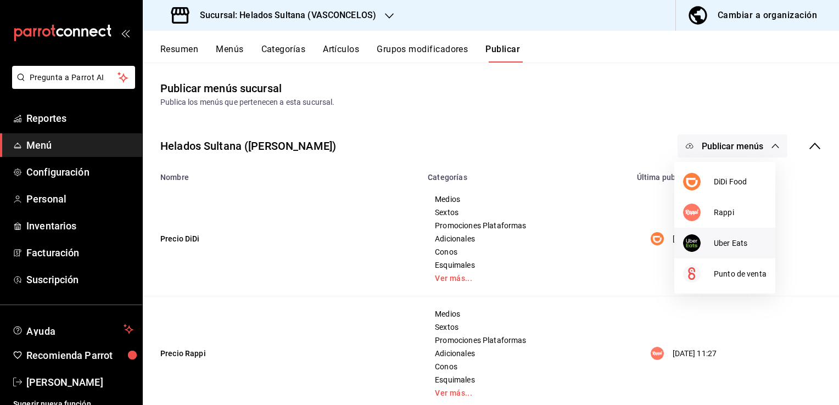
click at [700, 240] on div at bounding box center [698, 243] width 31 height 18
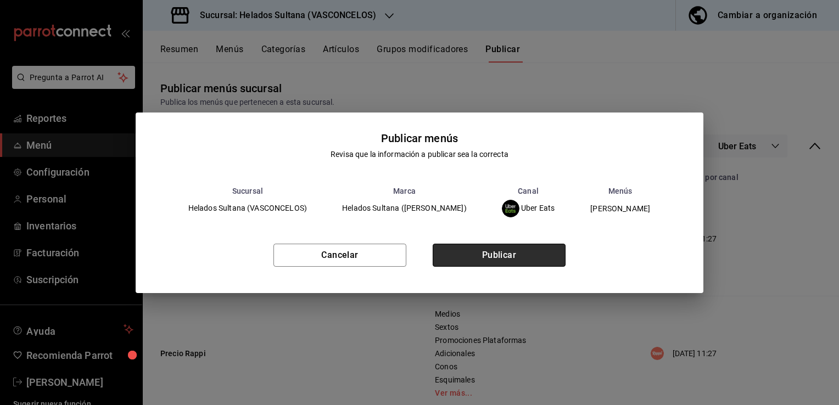
click at [529, 253] on button "Publicar" at bounding box center [498, 255] width 133 height 23
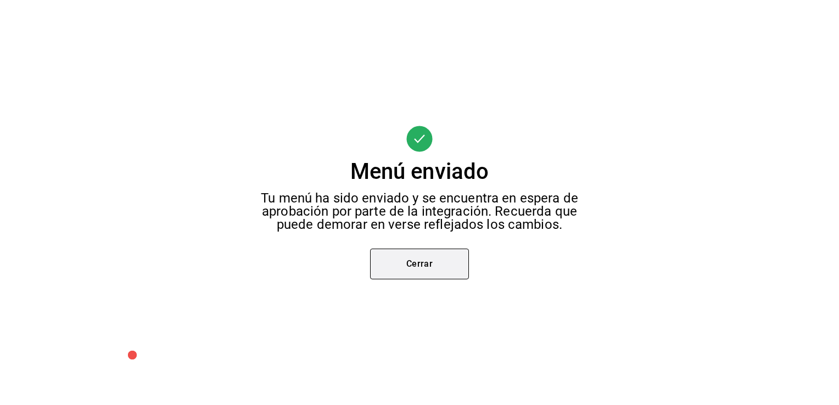
click at [418, 271] on button "Cerrar" at bounding box center [419, 264] width 99 height 31
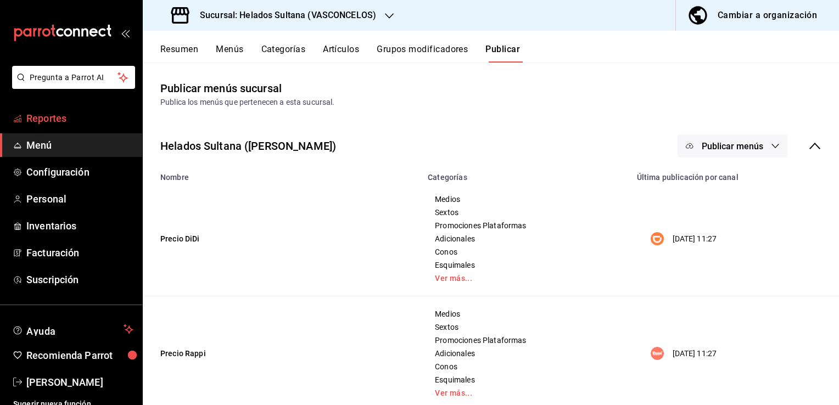
click at [41, 113] on span "Reportes" at bounding box center [79, 118] width 107 height 15
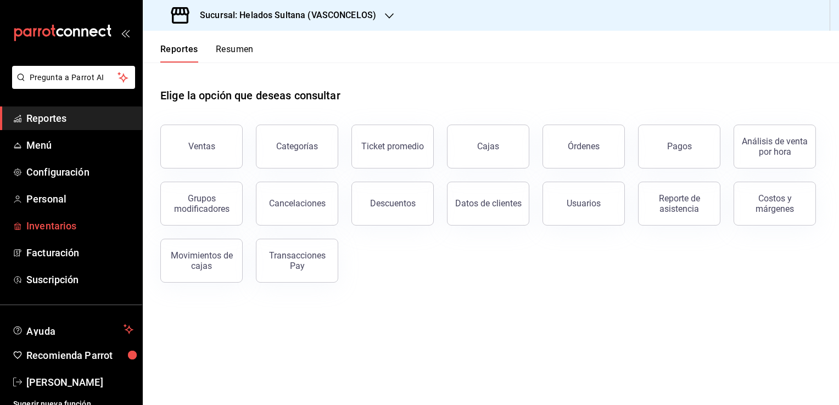
click at [54, 223] on span "Inventarios" at bounding box center [79, 225] width 107 height 15
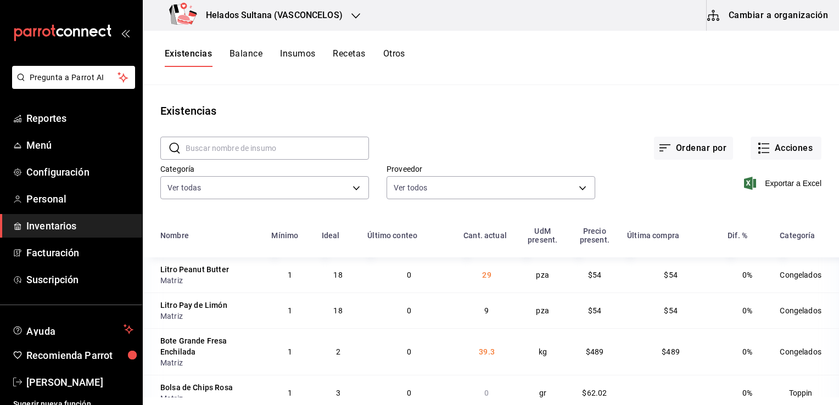
click at [251, 50] on button "Balance" at bounding box center [245, 57] width 33 height 19
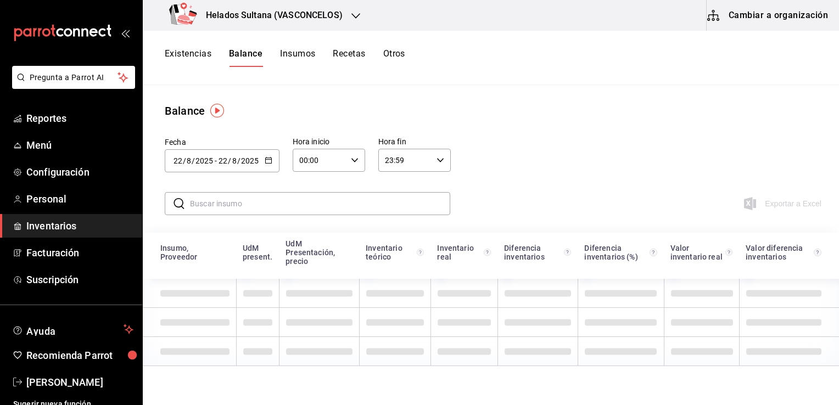
click at [266, 161] on icon "button" at bounding box center [269, 160] width 8 height 8
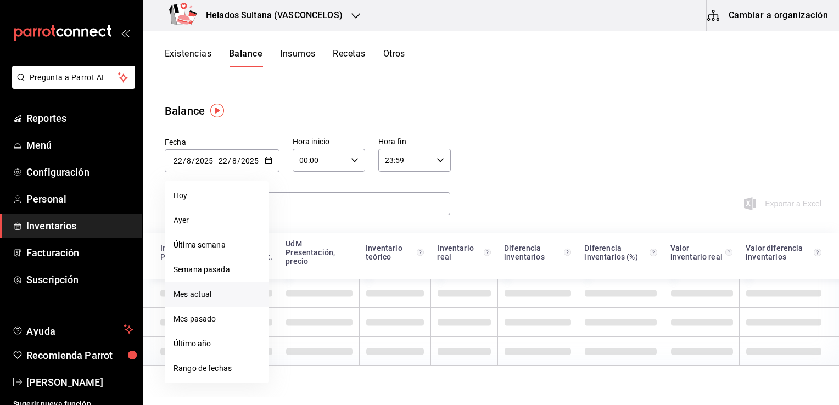
click at [199, 290] on li "Mes actual" at bounding box center [217, 294] width 104 height 25
type input "[DATE]"
type input "1"
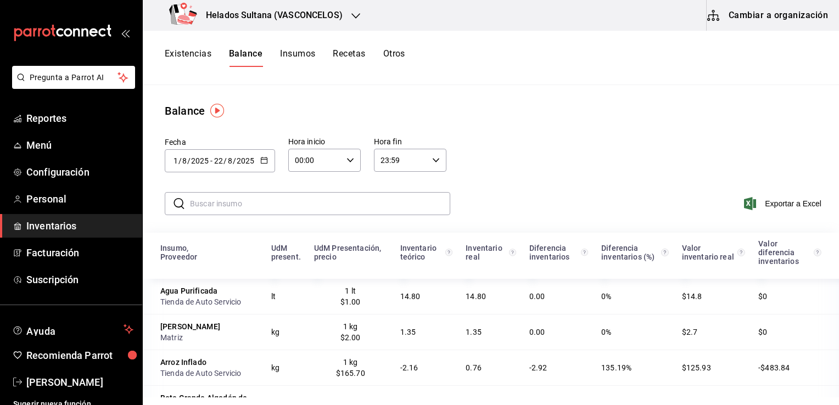
click at [291, 207] on input "text" at bounding box center [320, 204] width 260 height 22
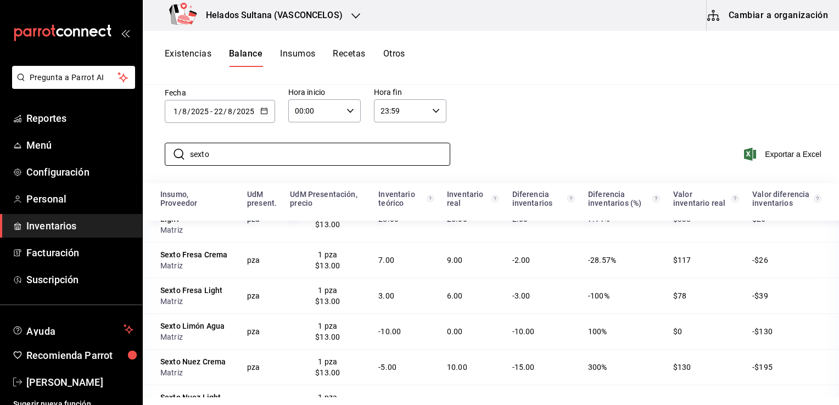
scroll to position [29, 0]
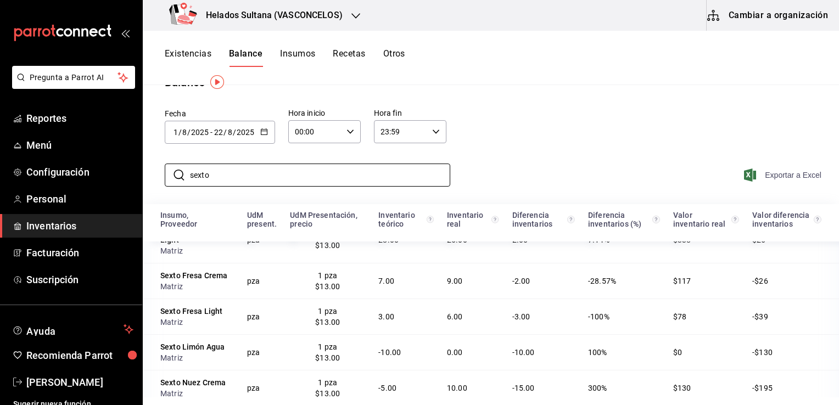
type input "sexto"
click at [765, 173] on span "Exportar a Excel" at bounding box center [783, 174] width 75 height 13
